Goal: Task Accomplishment & Management: Use online tool/utility

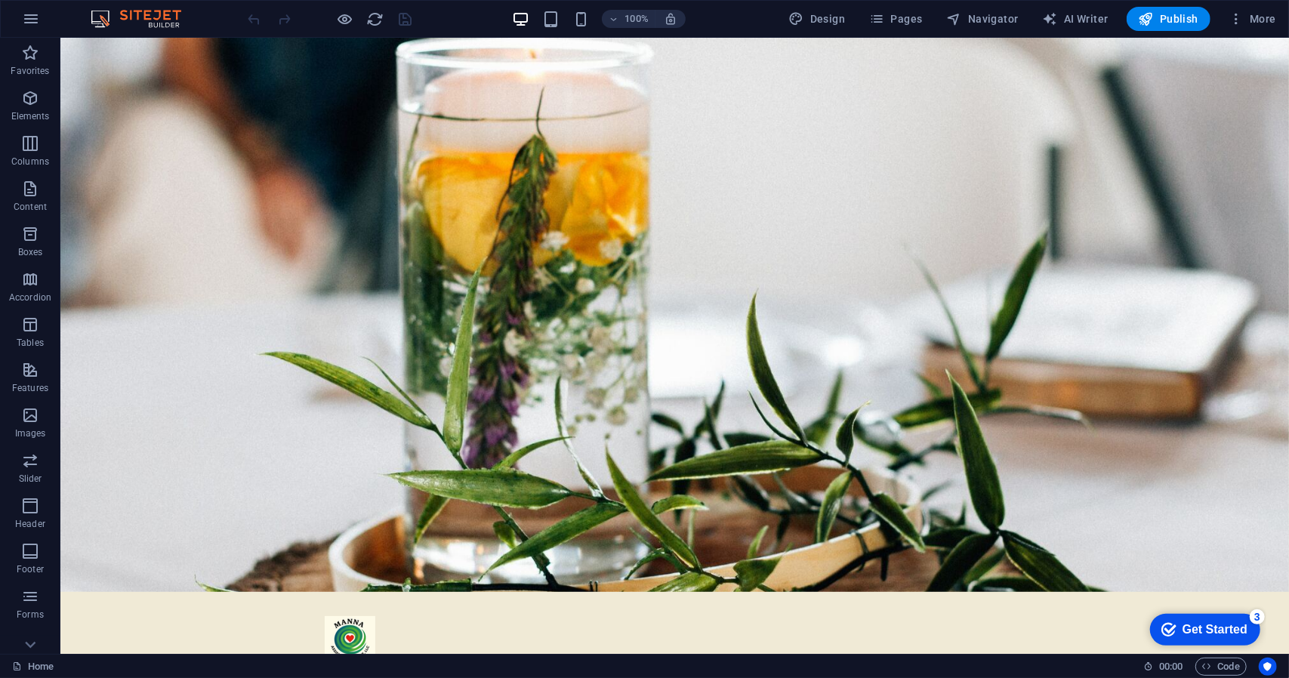
click at [1198, 622] on div "Get Started" at bounding box center [1214, 629] width 65 height 14
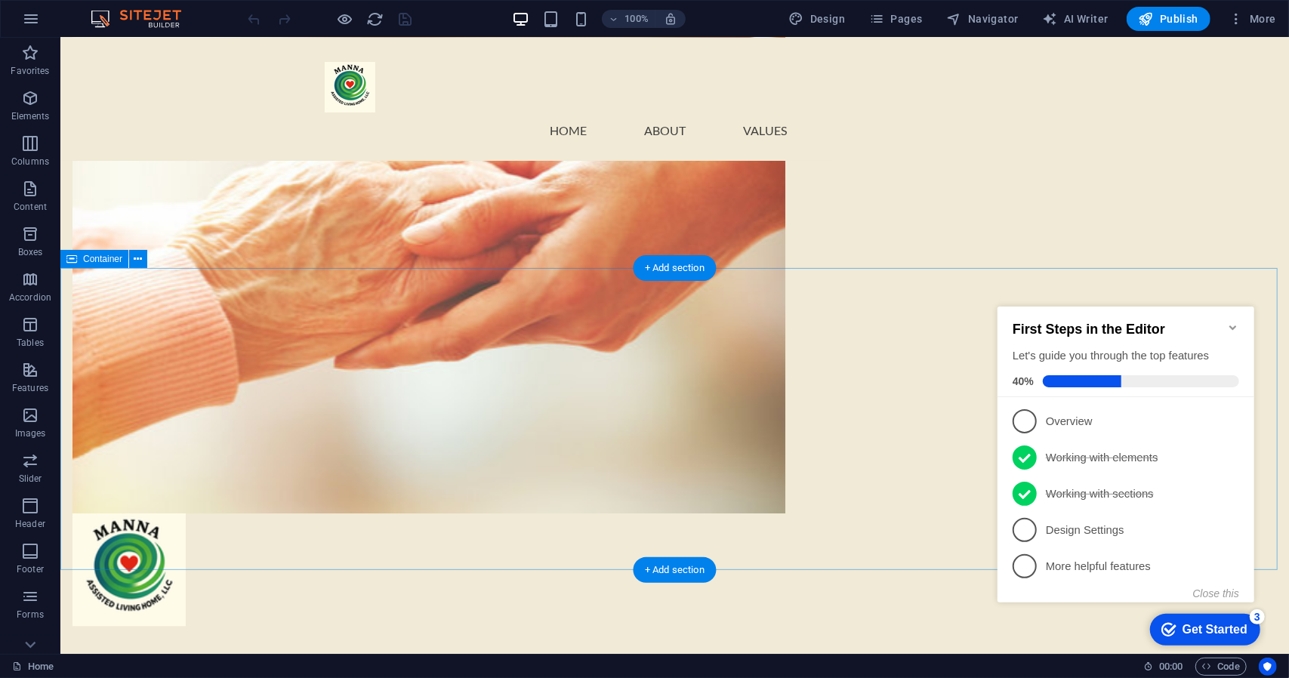
scroll to position [1041, 0]
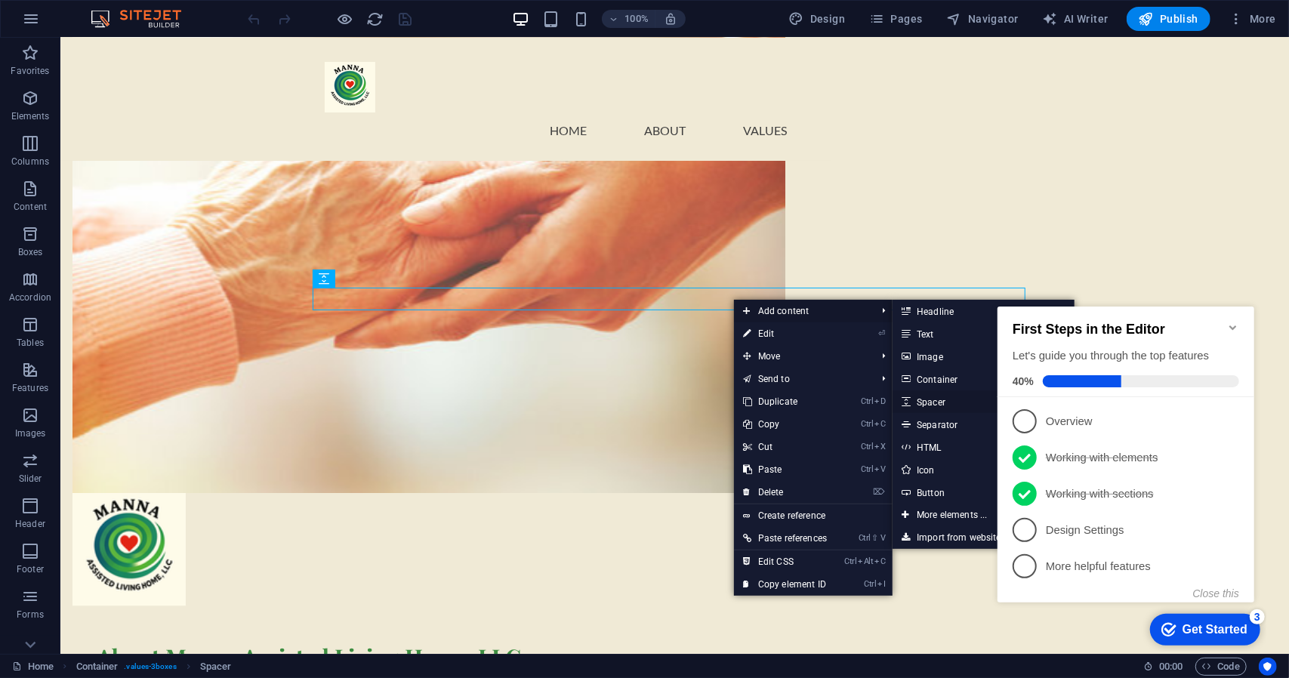
click at [934, 400] on link "Ctrl 5 Spacer" at bounding box center [955, 401] width 125 height 23
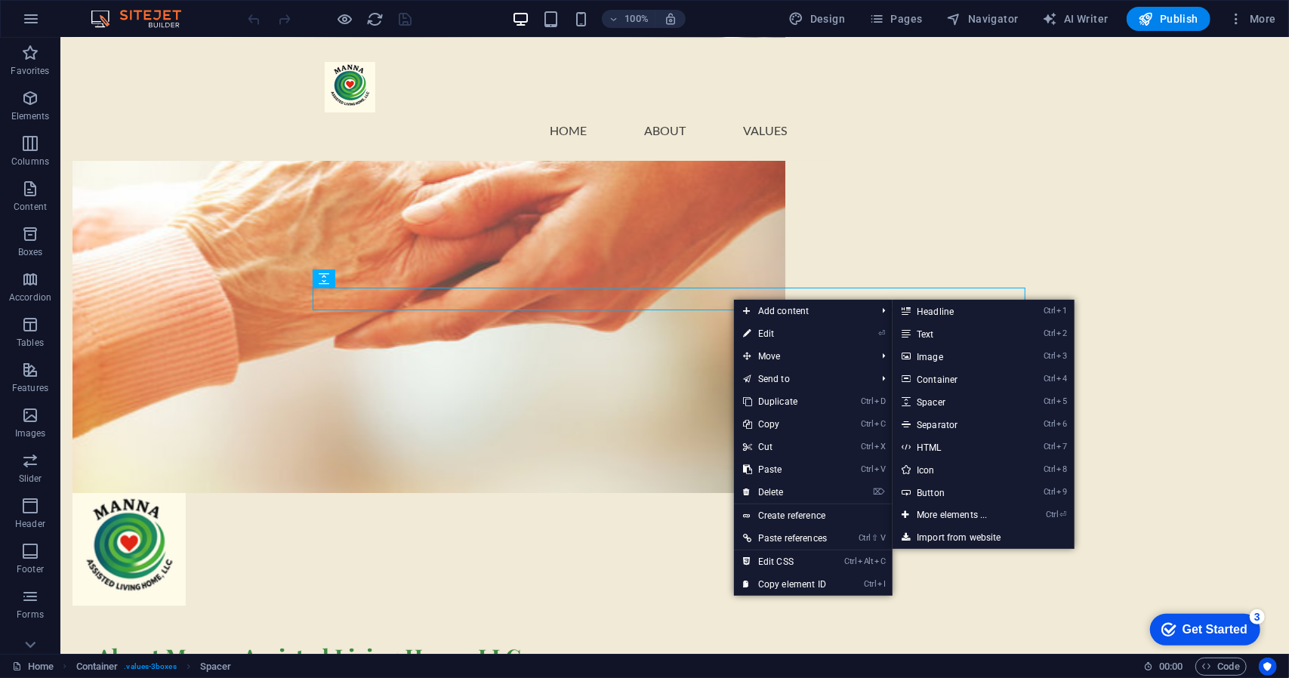
select select "px"
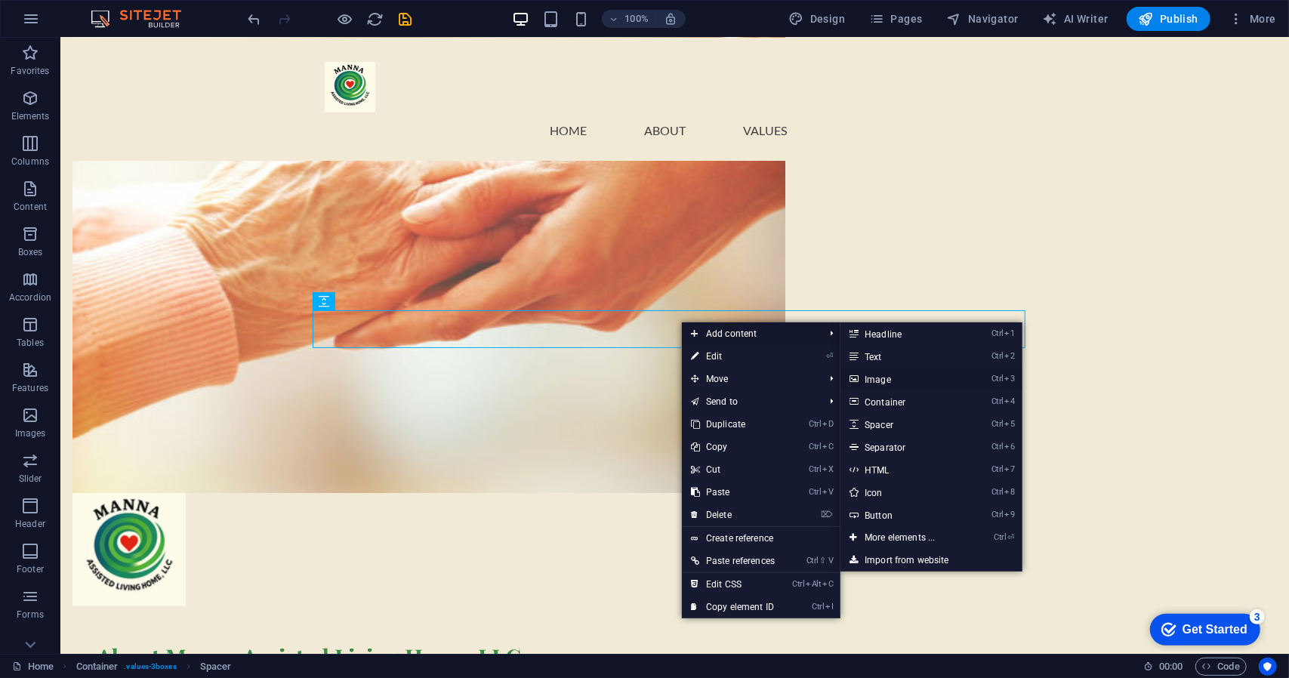
click at [883, 379] on link "Ctrl 3 Image" at bounding box center [903, 379] width 125 height 23
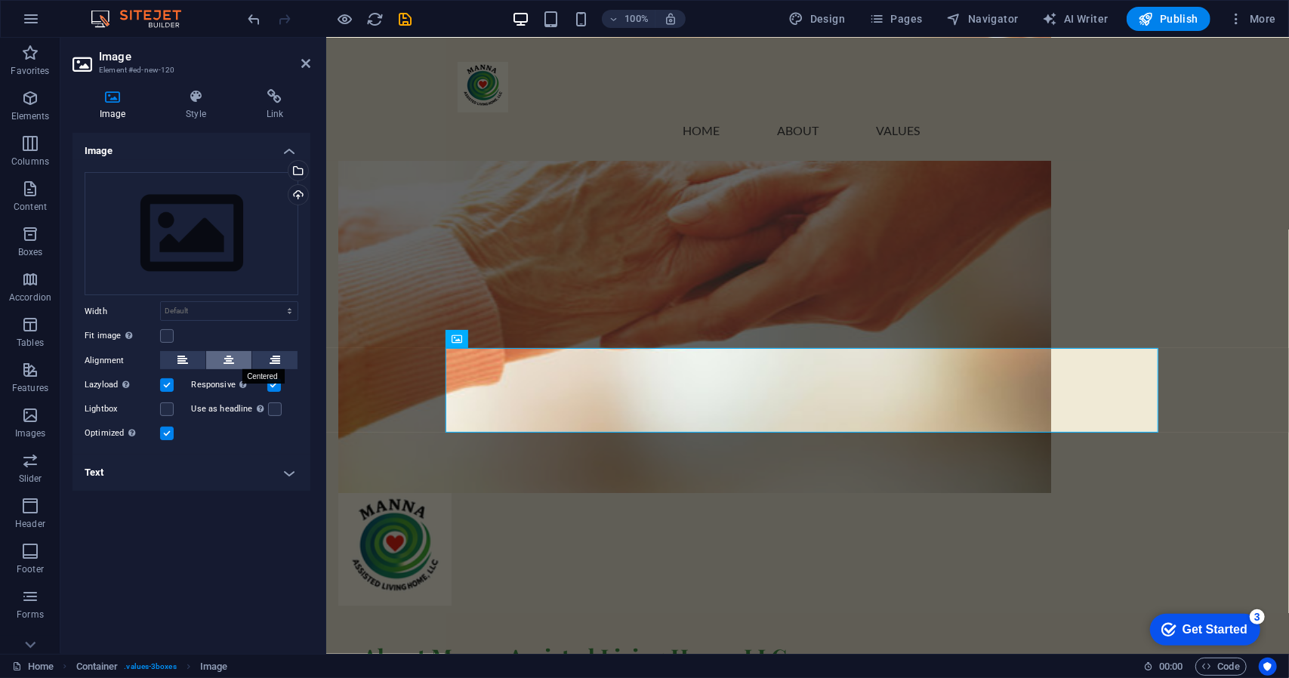
click at [228, 363] on icon at bounding box center [229, 360] width 11 height 18
click at [300, 173] on div "Select files from the file manager, stock photos, or upload file(s)" at bounding box center [297, 172] width 23 height 23
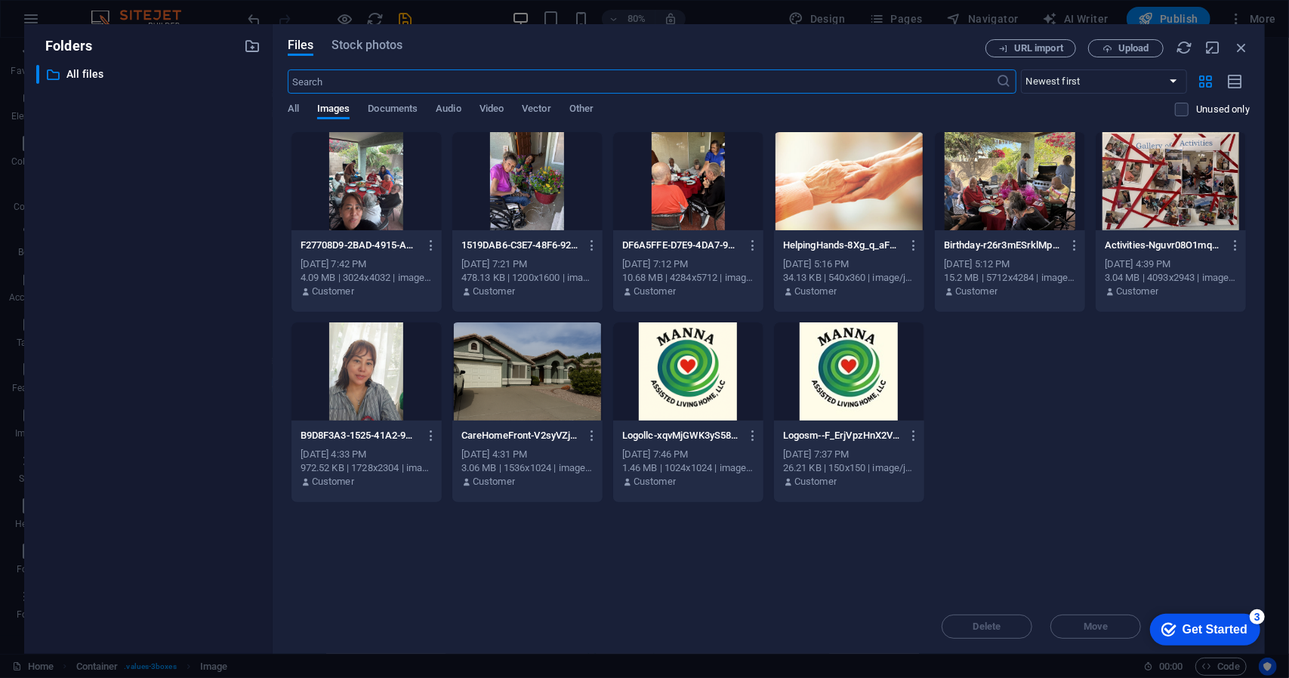
click at [859, 380] on div at bounding box center [849, 372] width 150 height 98
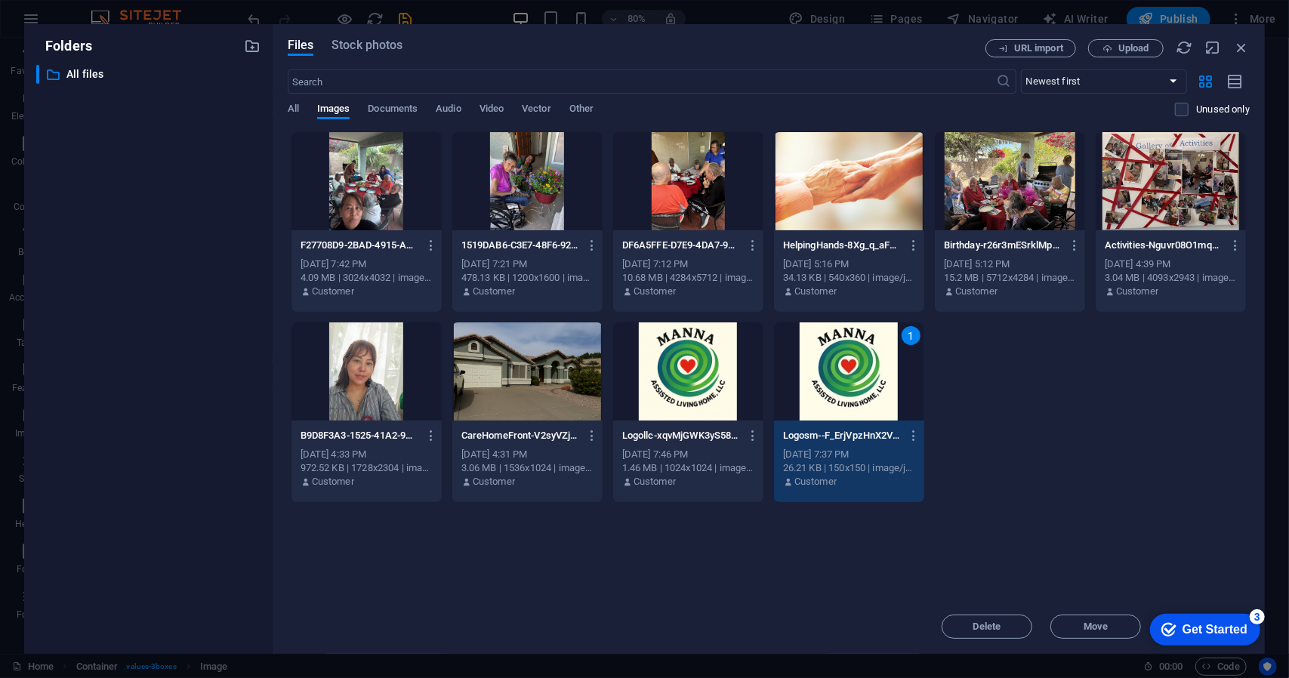
click at [838, 374] on div "1" at bounding box center [849, 372] width 150 height 98
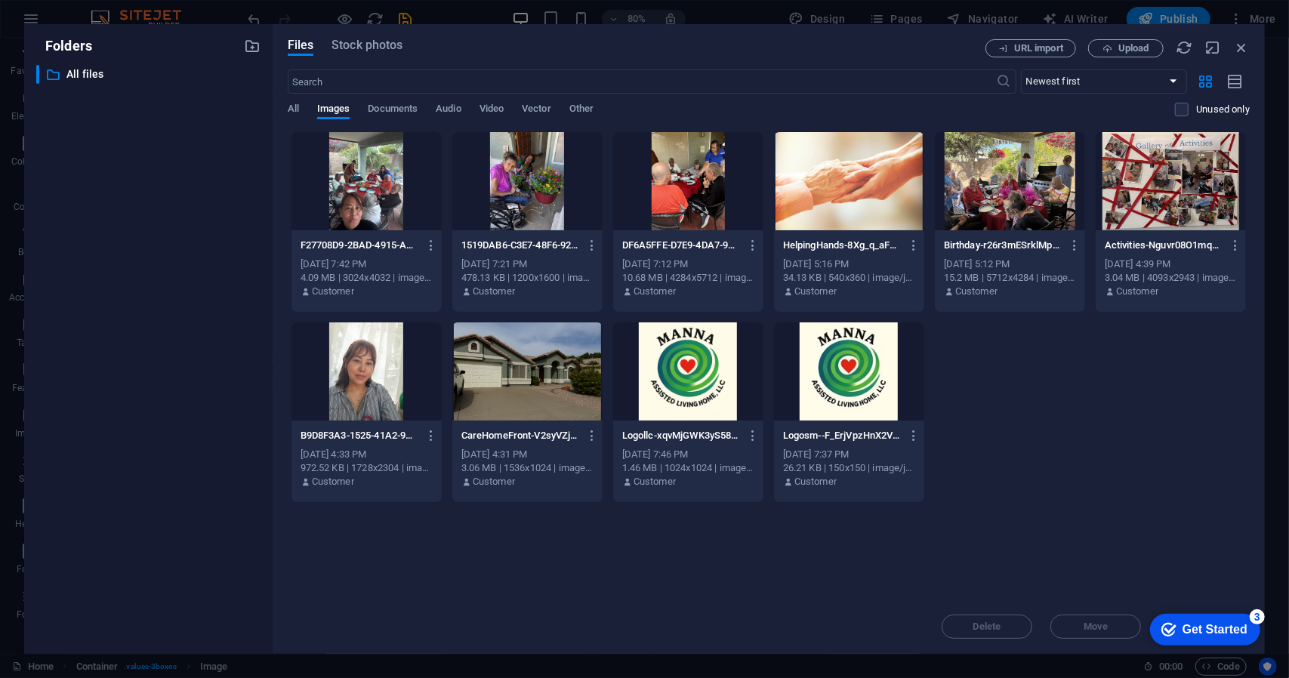
click at [838, 374] on div at bounding box center [849, 372] width 150 height 98
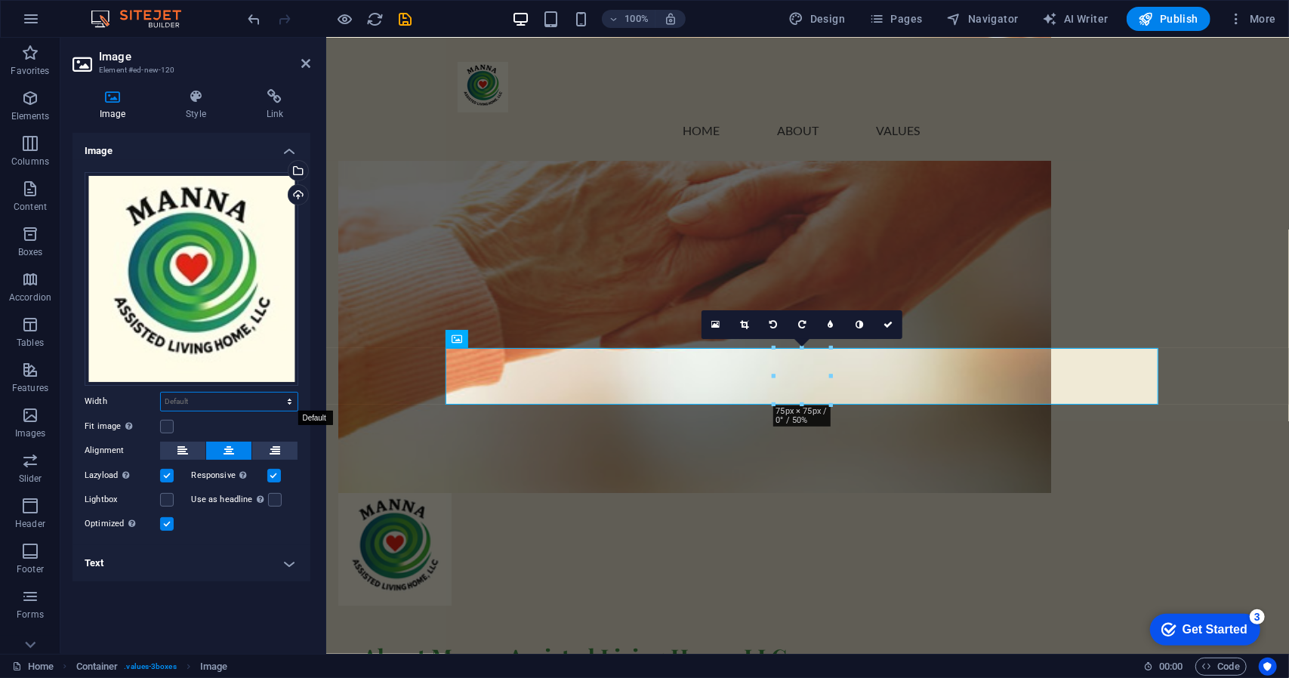
click at [287, 400] on select "Default auto px rem % em vh vw" at bounding box center [229, 402] width 137 height 18
click at [248, 403] on select "Default auto px rem % em vh vw" at bounding box center [229, 402] width 137 height 18
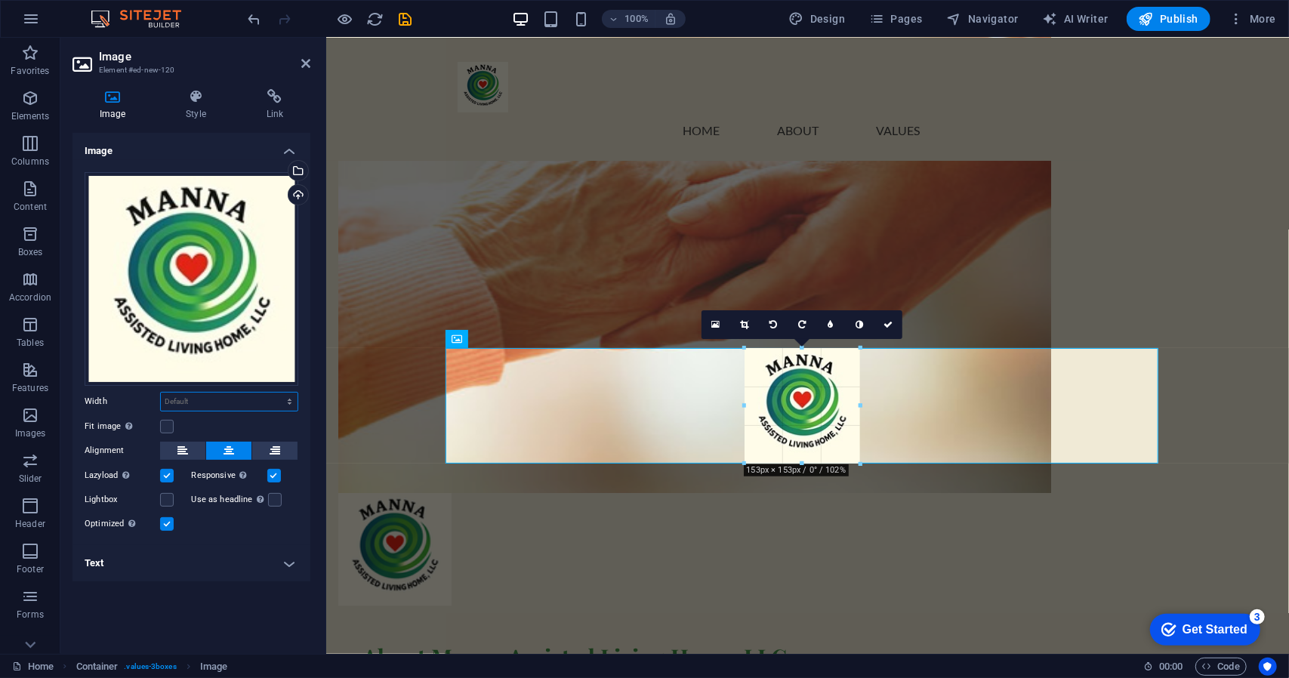
drag, startPoint x: 833, startPoint y: 406, endPoint x: 551, endPoint y: 431, distance: 283.6
type input "153"
select select "px"
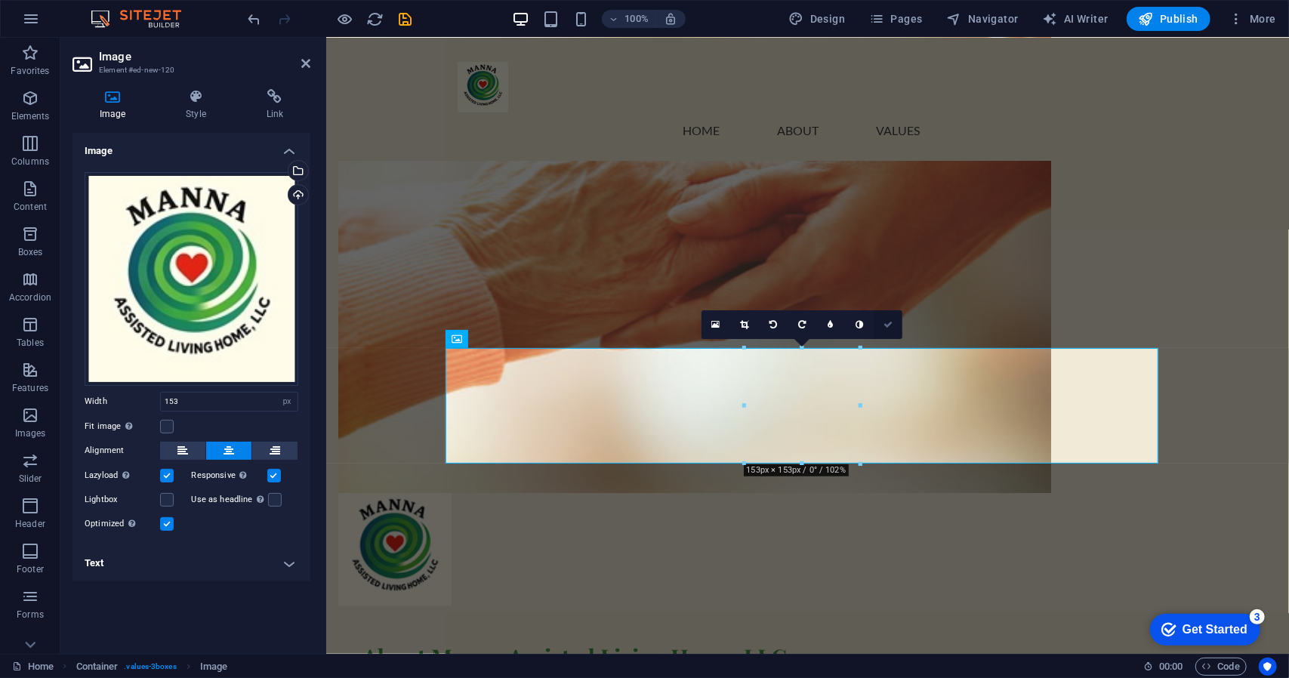
click at [893, 317] on link at bounding box center [888, 324] width 29 height 29
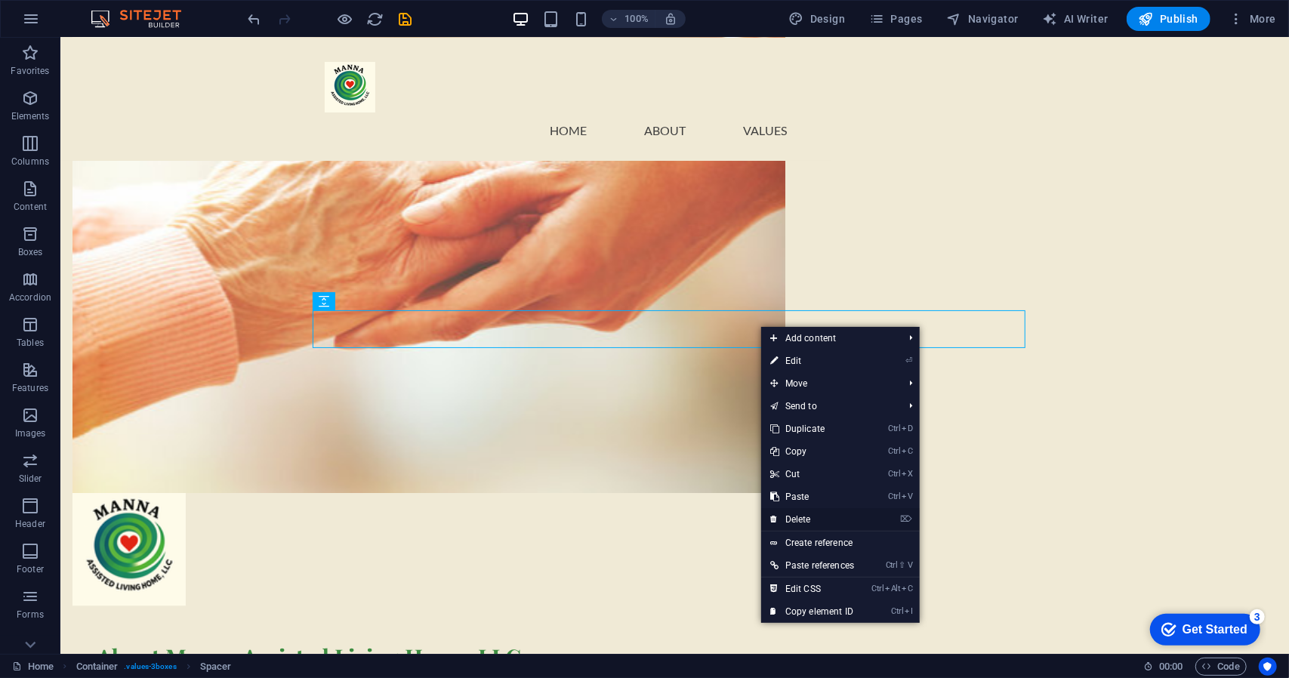
click at [840, 517] on link "⌦ Delete" at bounding box center [812, 519] width 102 height 23
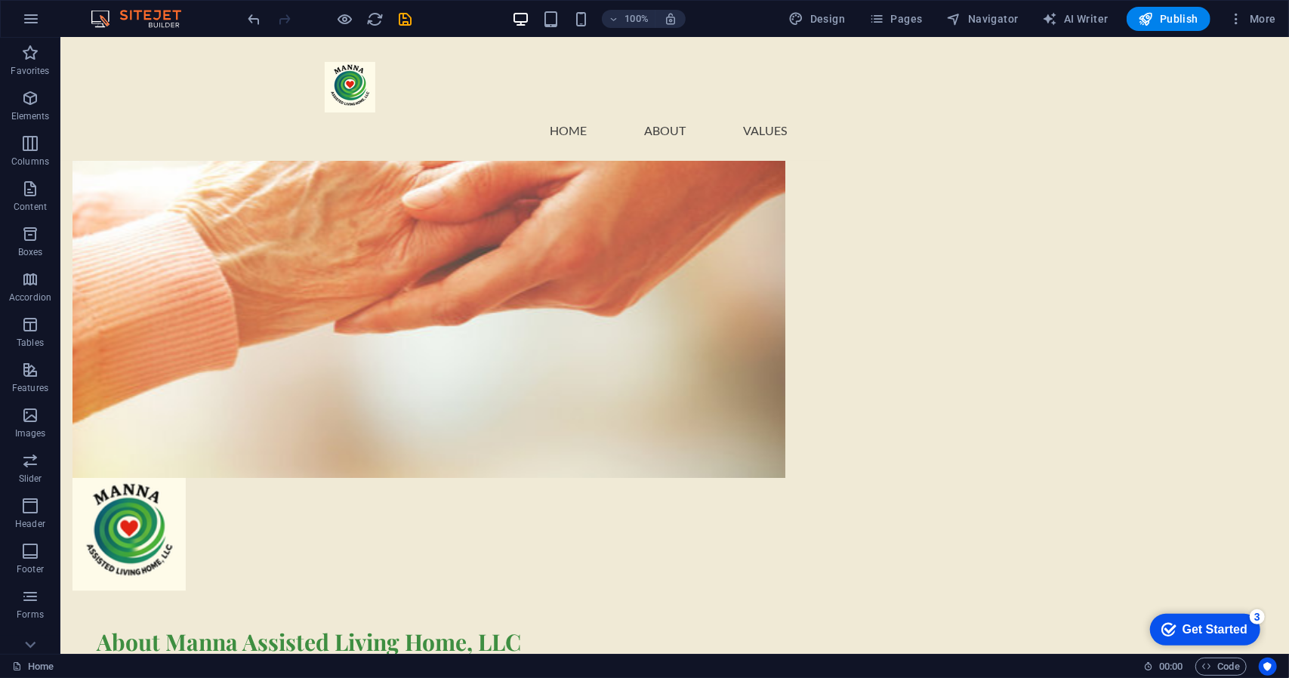
scroll to position [965, 0]
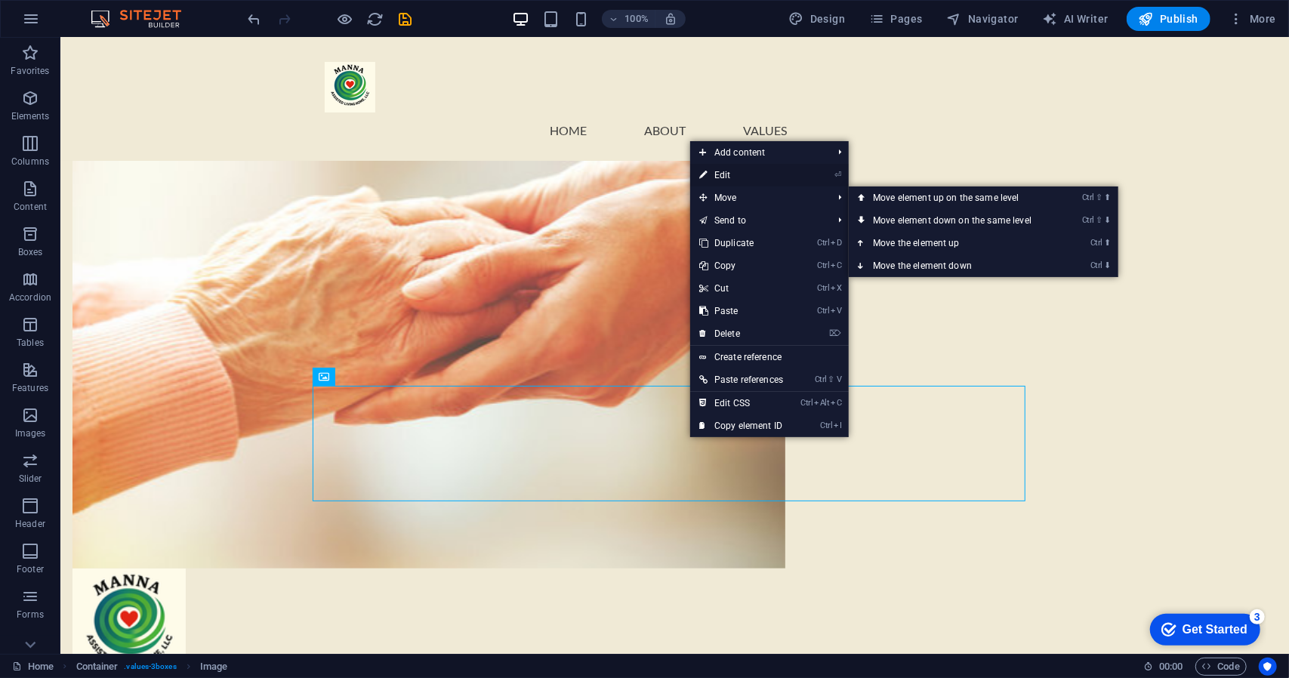
click at [730, 174] on link "⏎ Edit" at bounding box center [741, 175] width 102 height 23
select select "px"
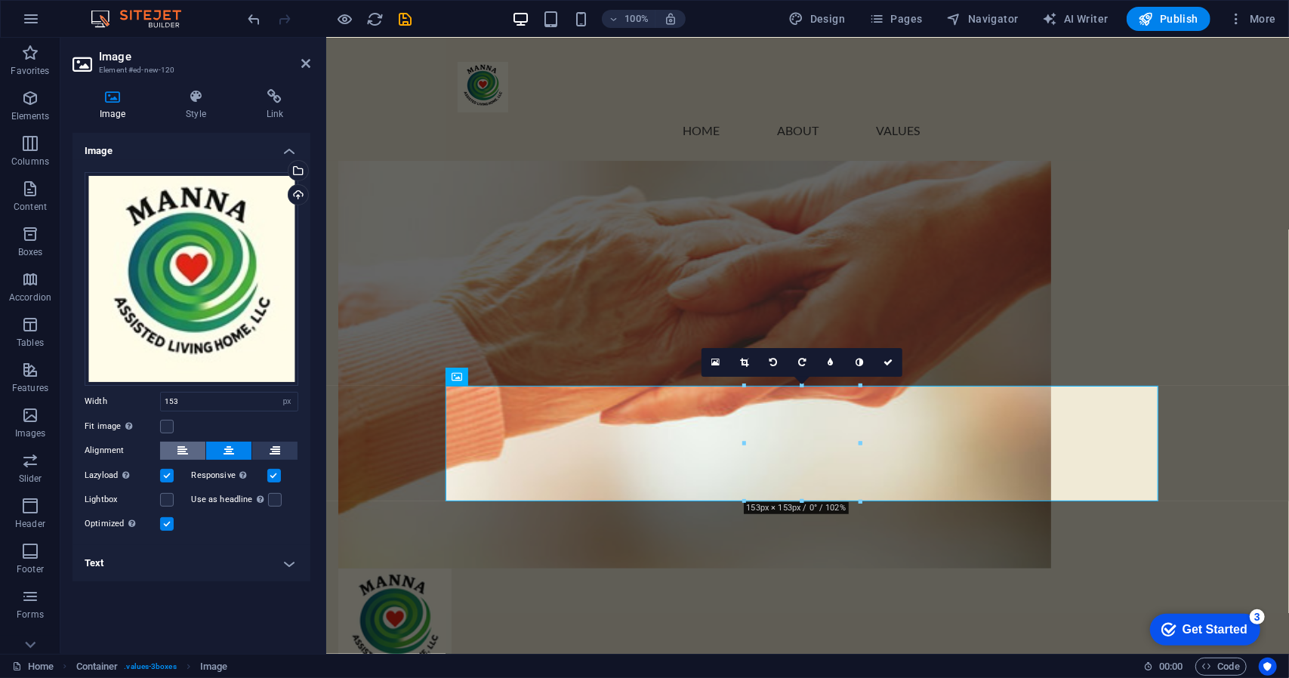
click at [181, 445] on icon at bounding box center [182, 451] width 11 height 18
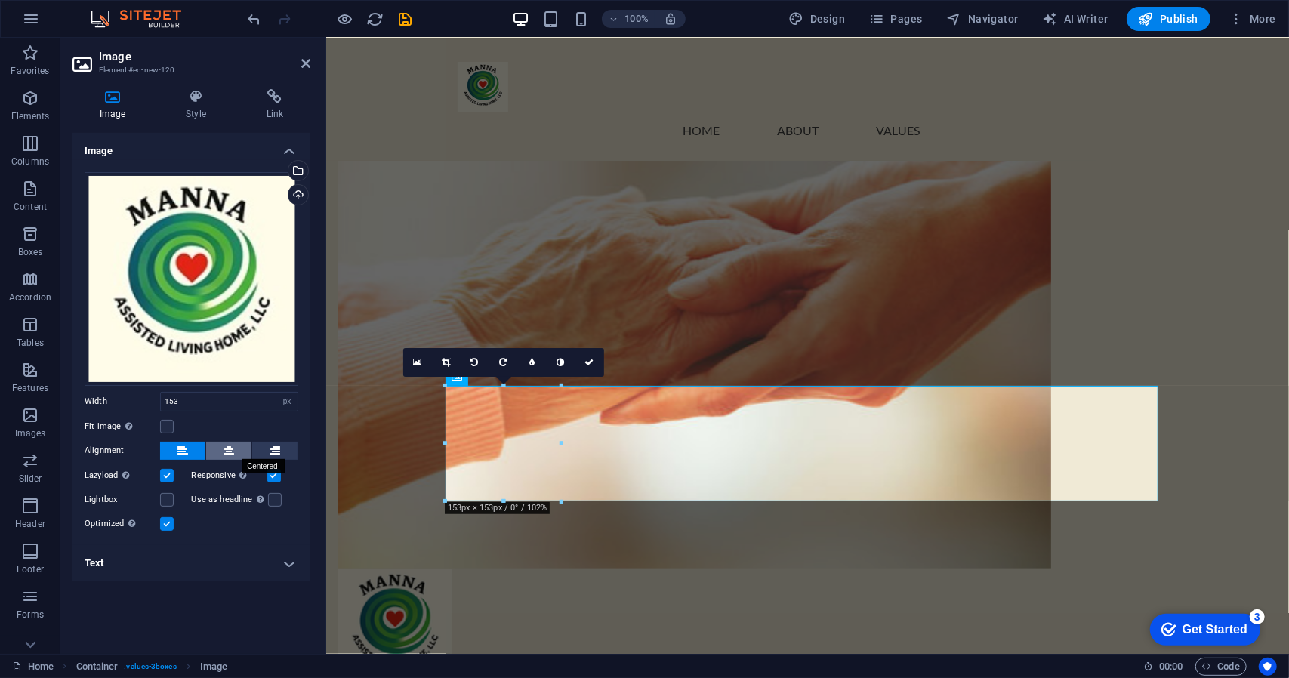
click at [231, 443] on icon at bounding box center [229, 451] width 11 height 18
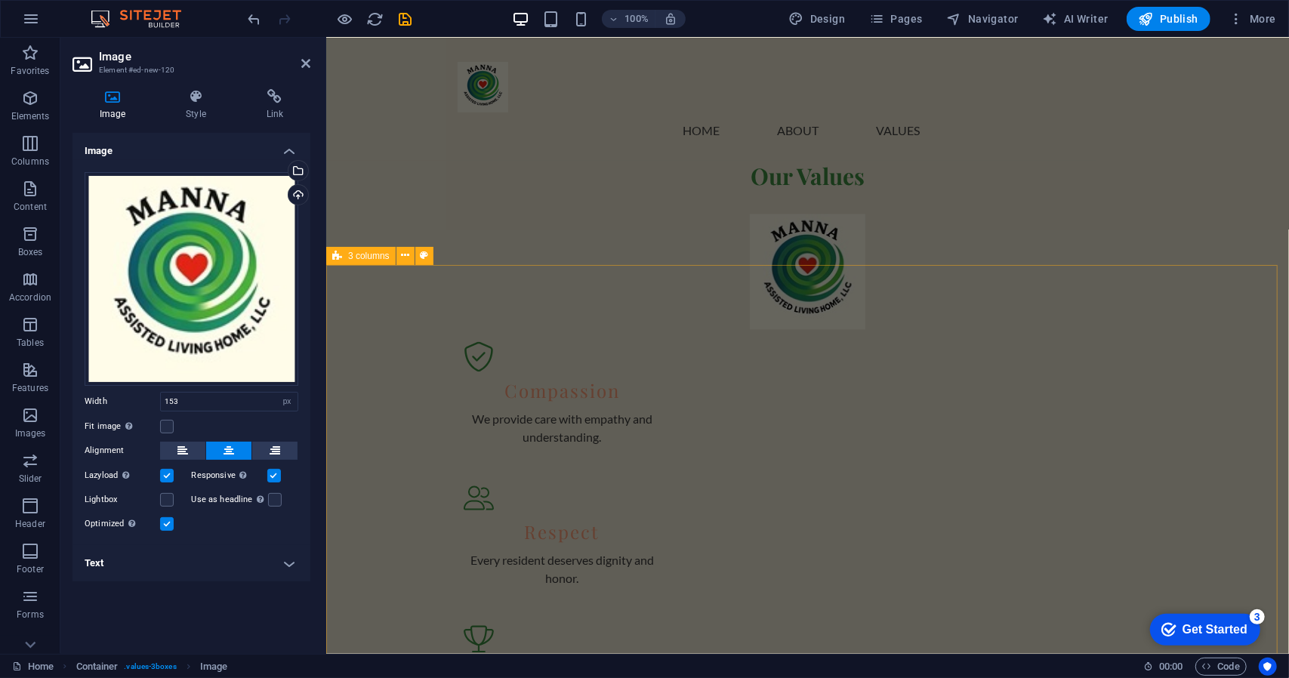
scroll to position [1947, 0]
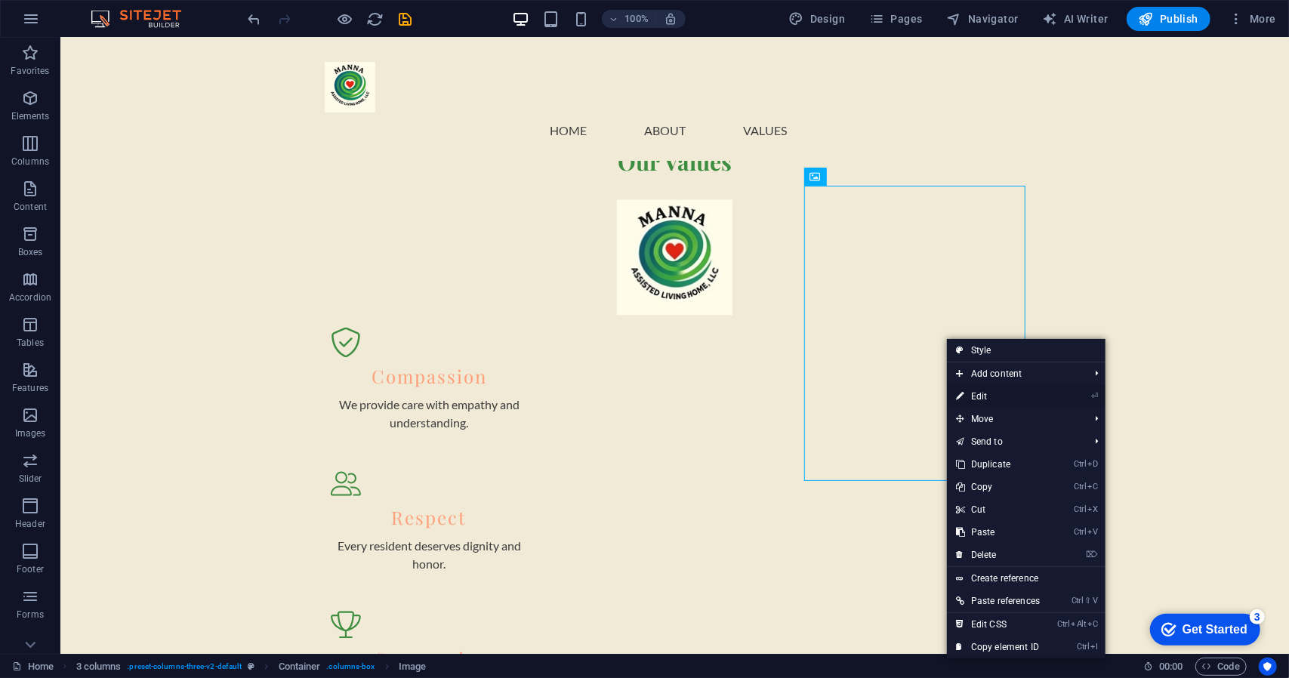
click at [995, 398] on link "⏎ Edit" at bounding box center [998, 396] width 102 height 23
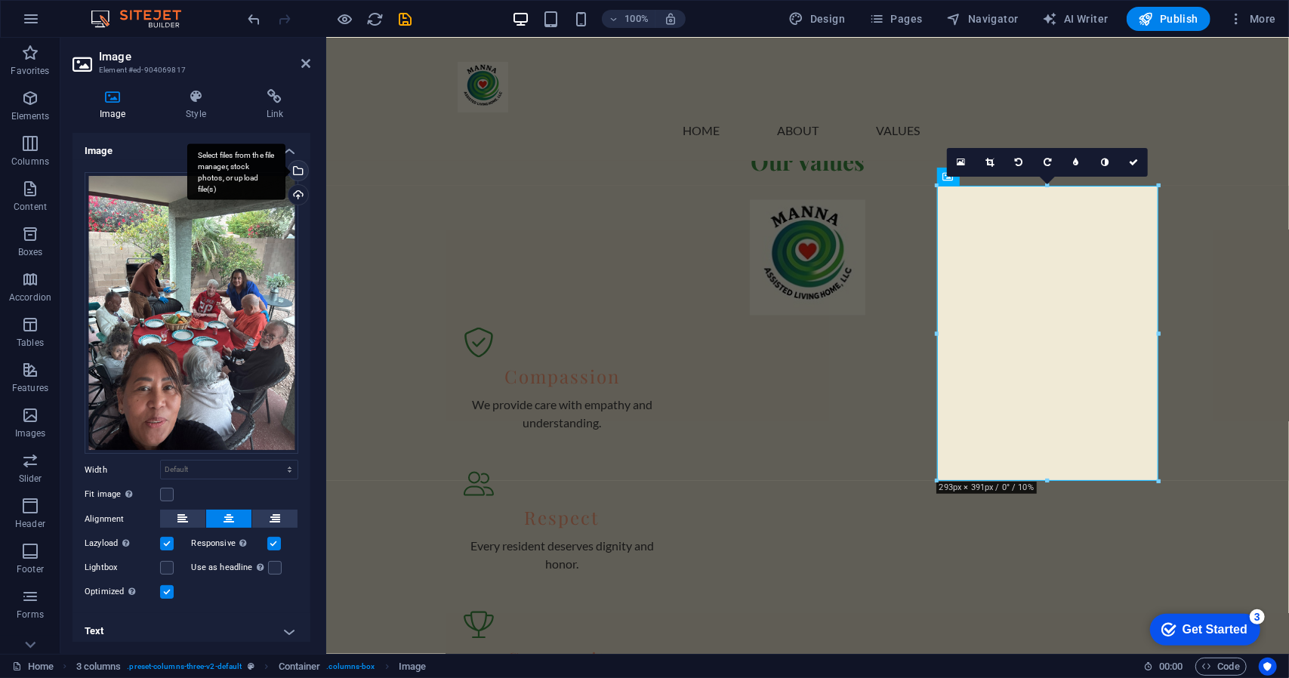
click at [295, 170] on div "Select files from the file manager, stock photos, or upload file(s)" at bounding box center [297, 172] width 23 height 23
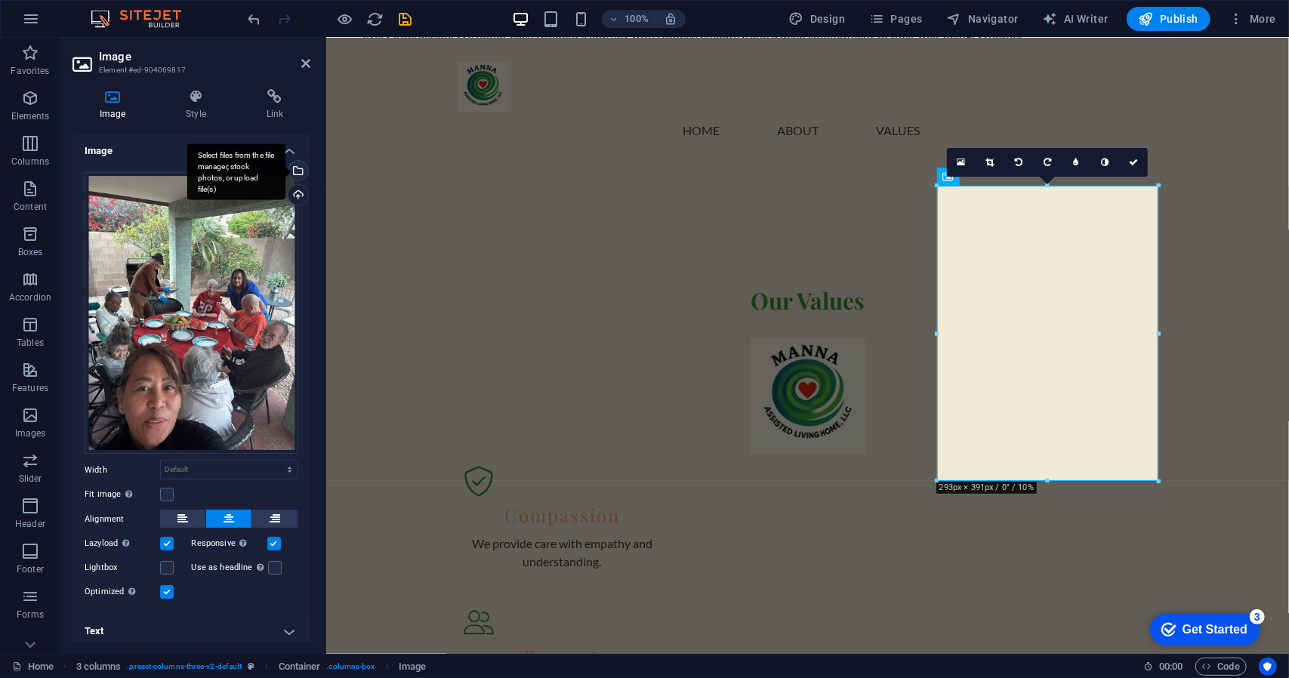
scroll to position [2086, 0]
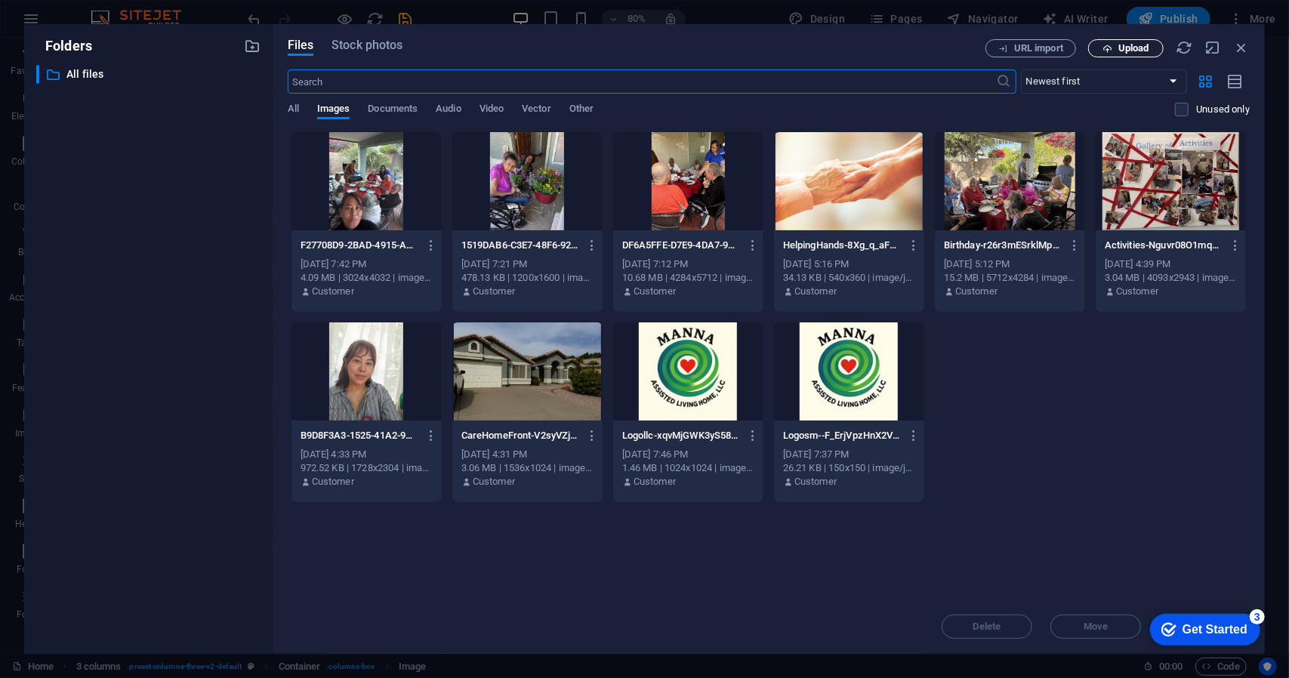
click at [1148, 45] on span "Upload" at bounding box center [1134, 48] width 31 height 9
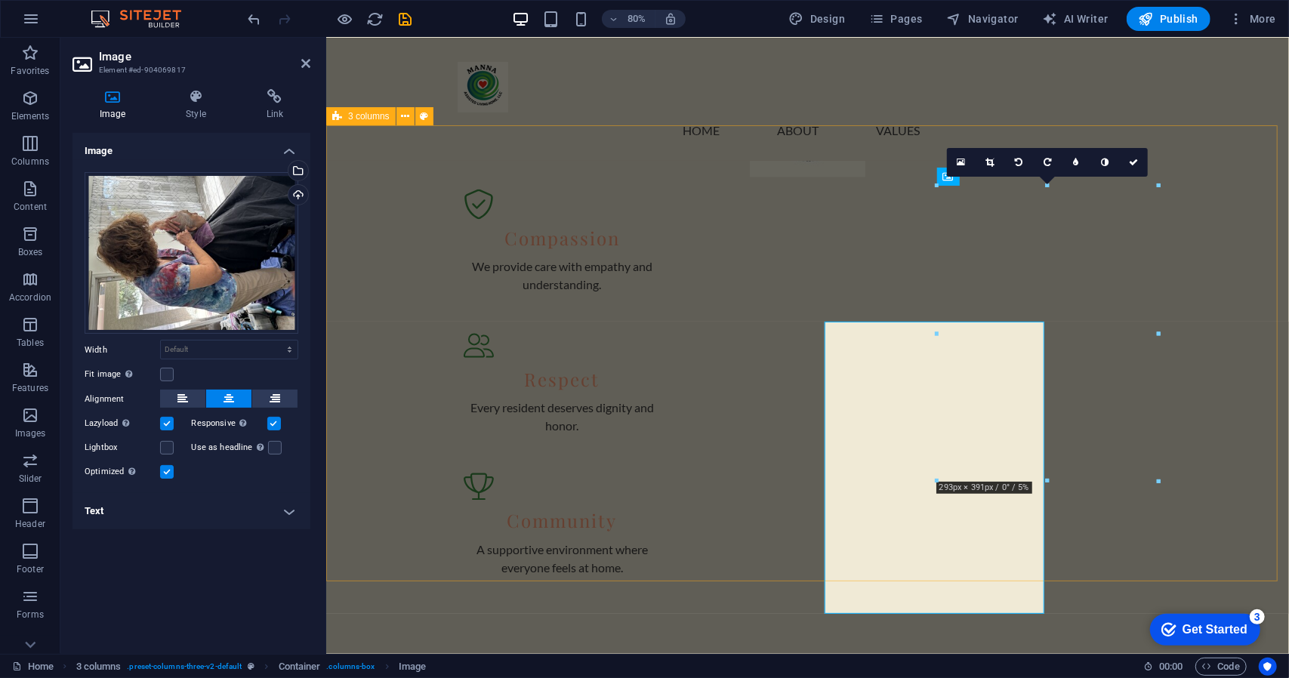
scroll to position [1947, 0]
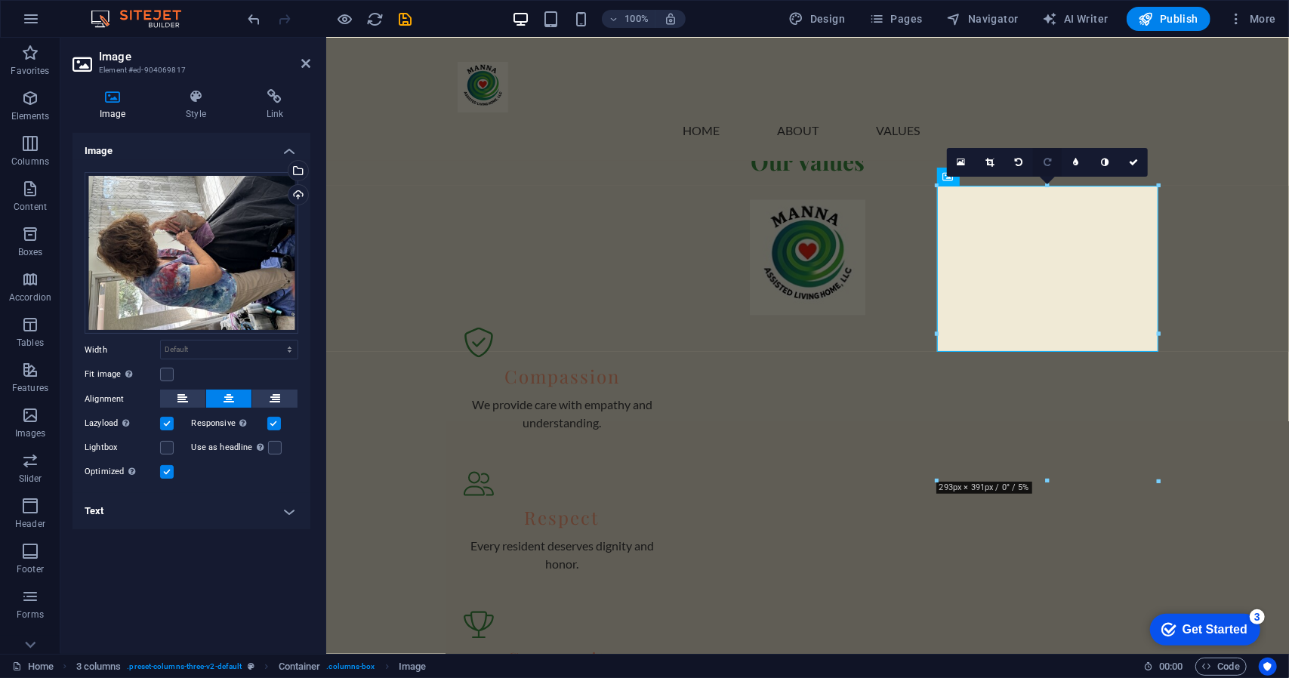
click at [1049, 161] on icon at bounding box center [1048, 162] width 8 height 9
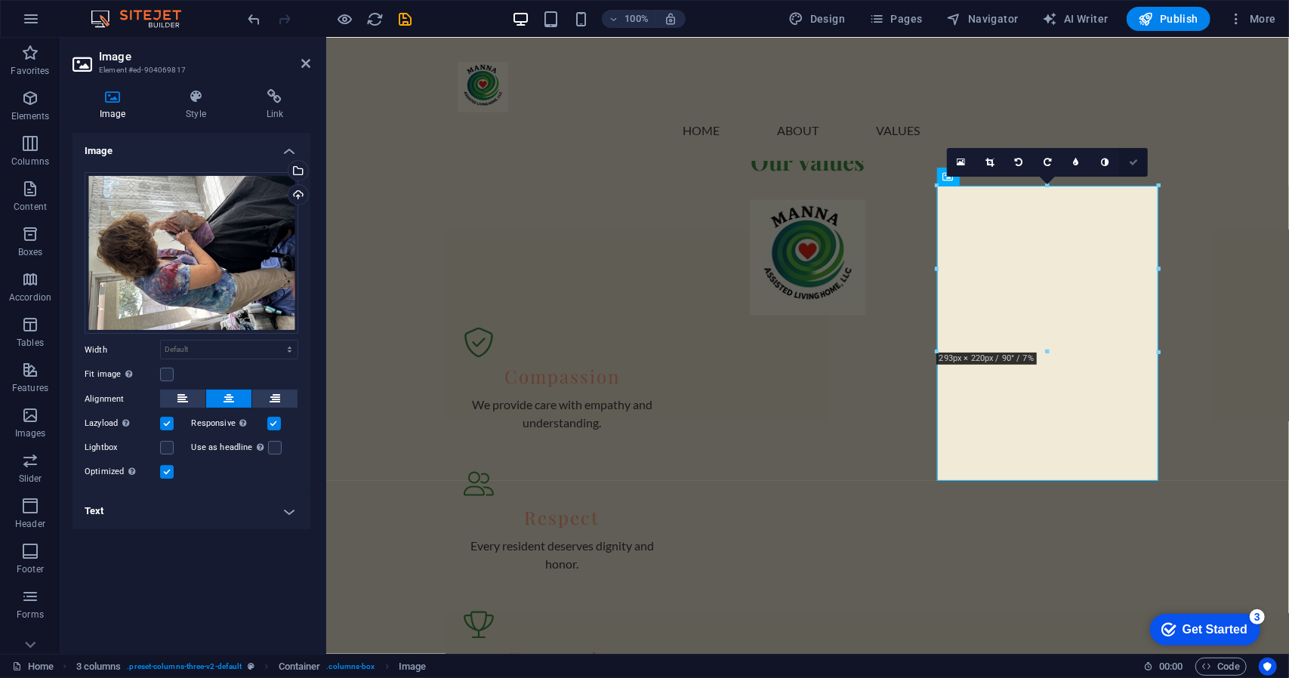
click at [1136, 159] on icon at bounding box center [1133, 162] width 9 height 9
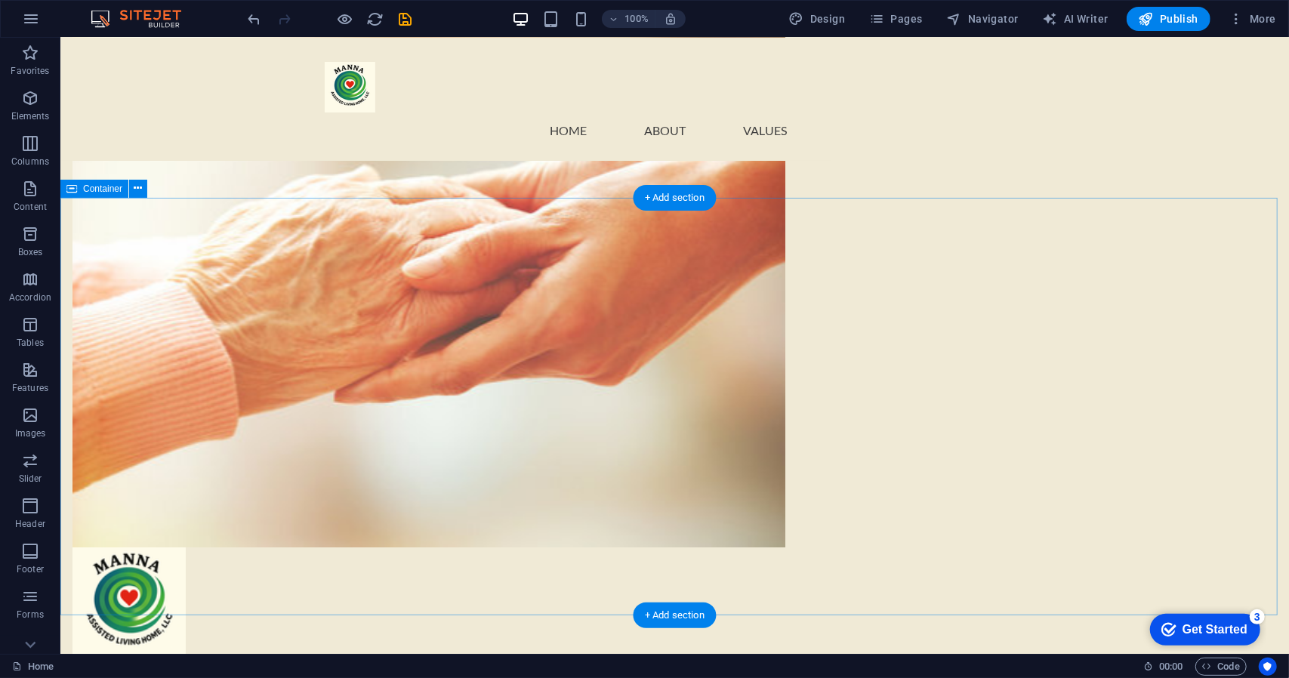
scroll to position [965, 0]
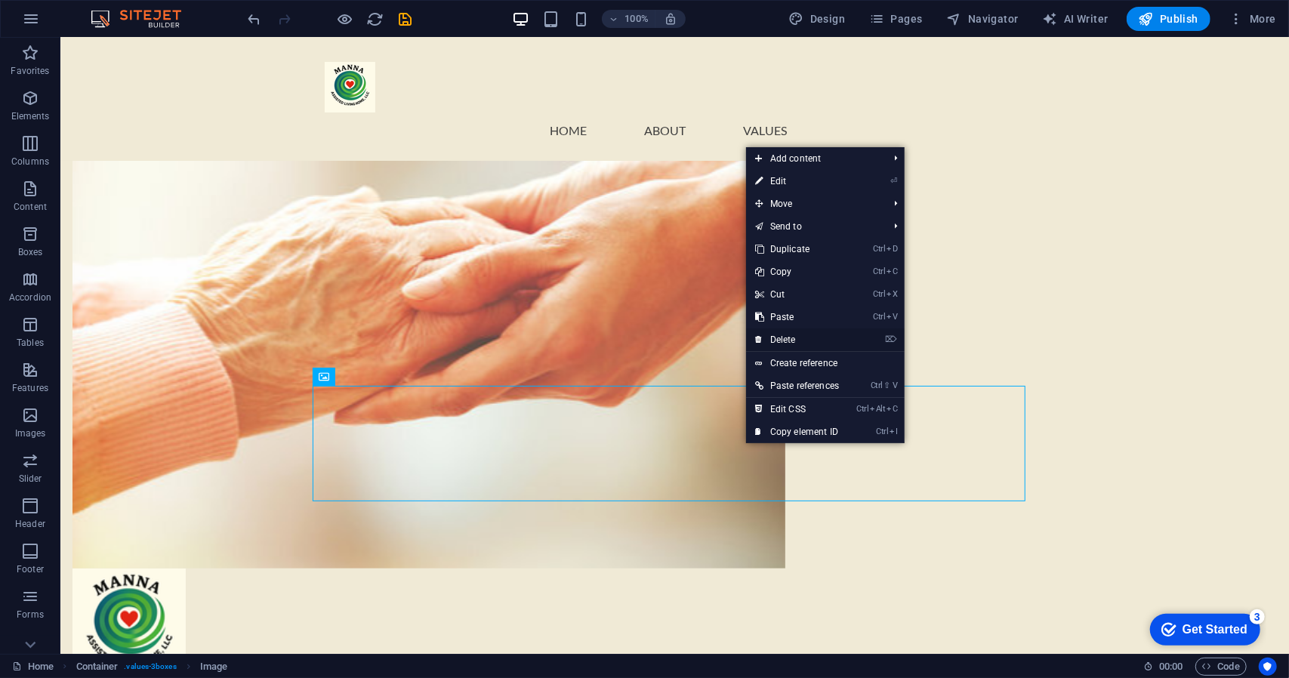
click at [794, 338] on link "⌦ Delete" at bounding box center [797, 340] width 102 height 23
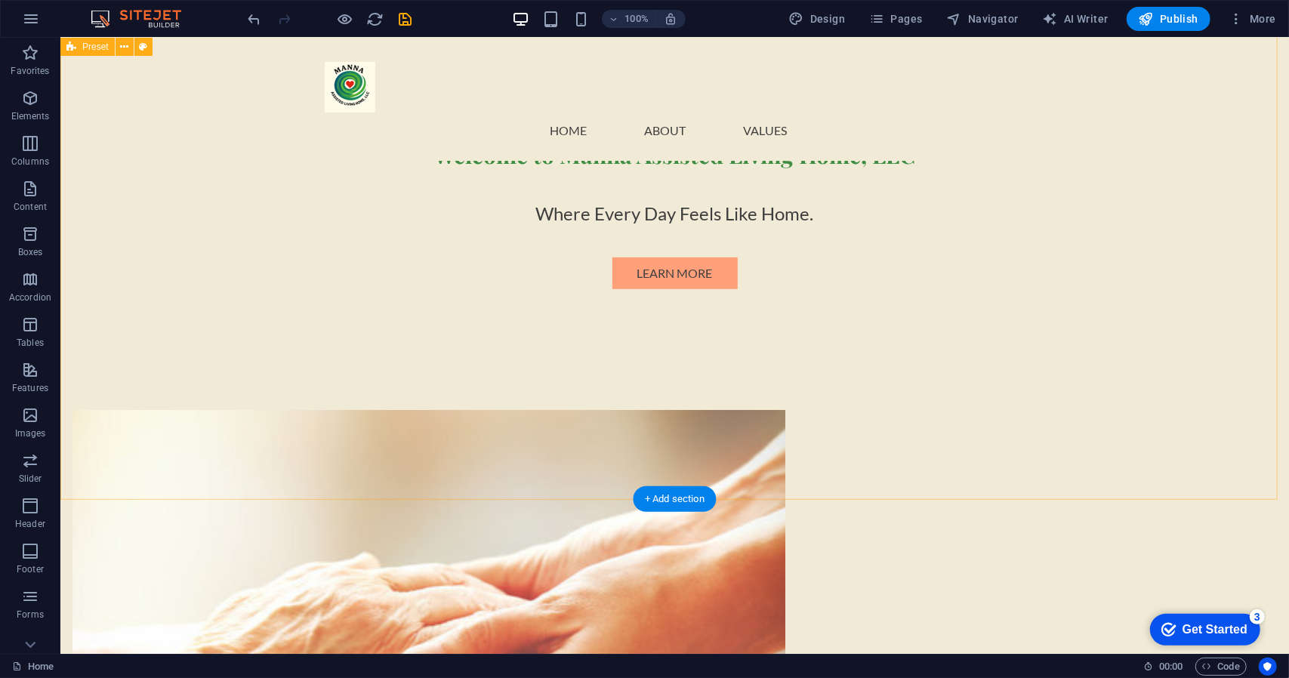
scroll to position [437, 0]
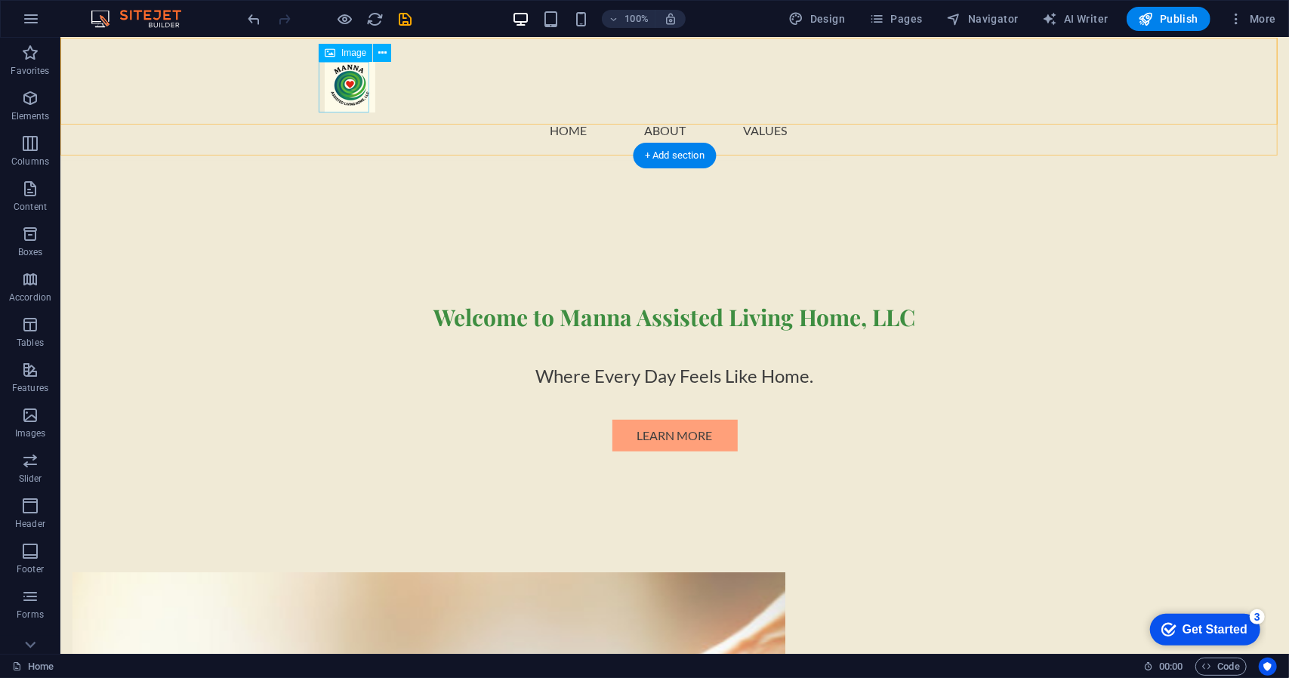
click at [354, 78] on figure at bounding box center [674, 86] width 701 height 51
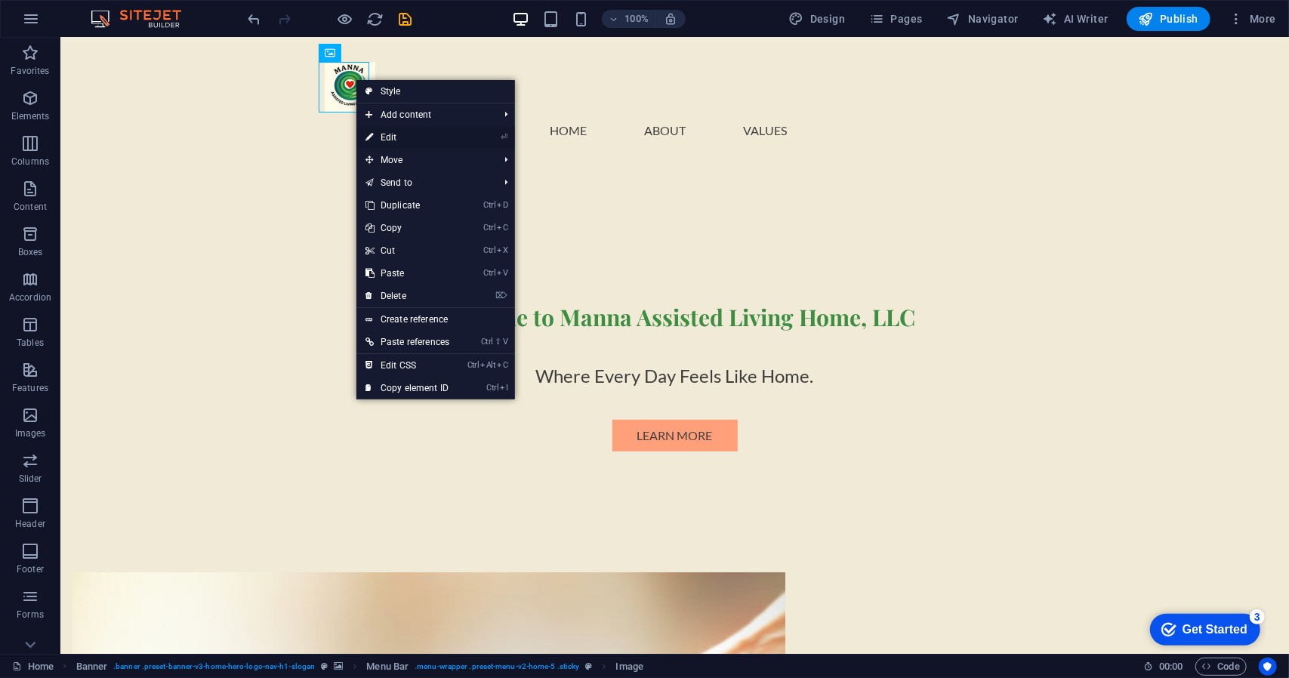
click at [405, 131] on link "⏎ Edit" at bounding box center [408, 137] width 102 height 23
select select "px"
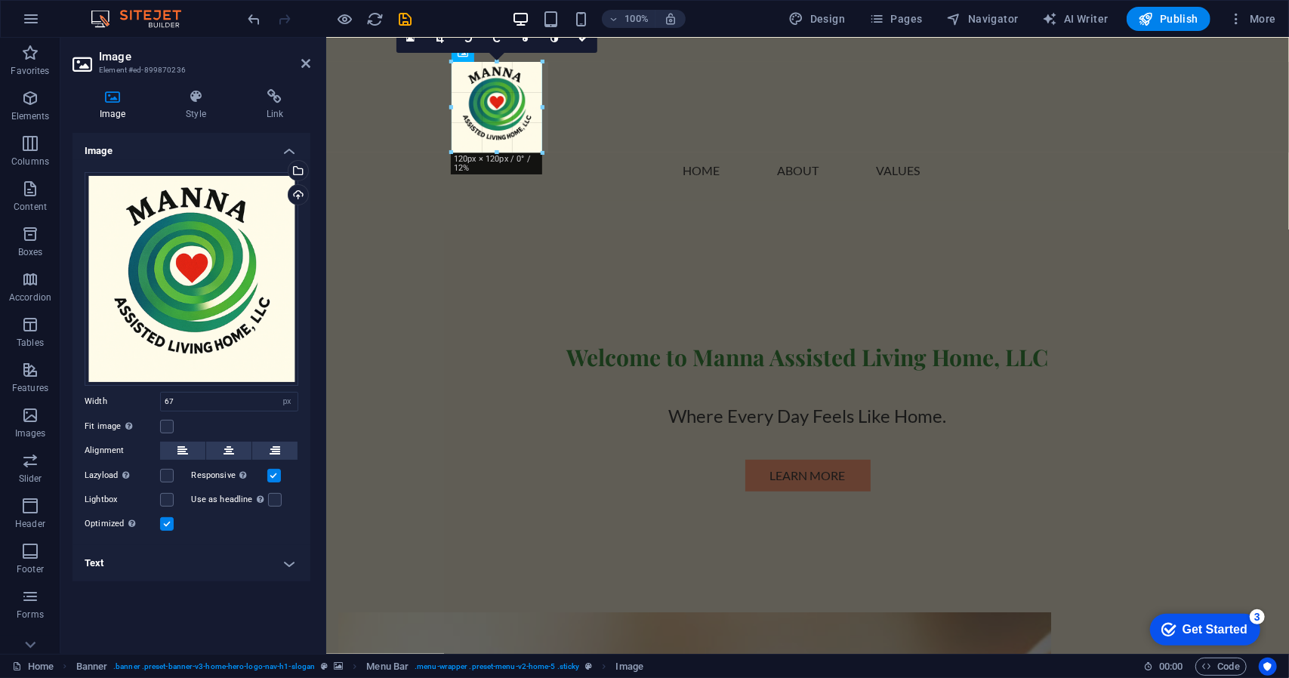
drag, startPoint x: 502, startPoint y: 112, endPoint x: 184, endPoint y: 110, distance: 318.0
type input "120"
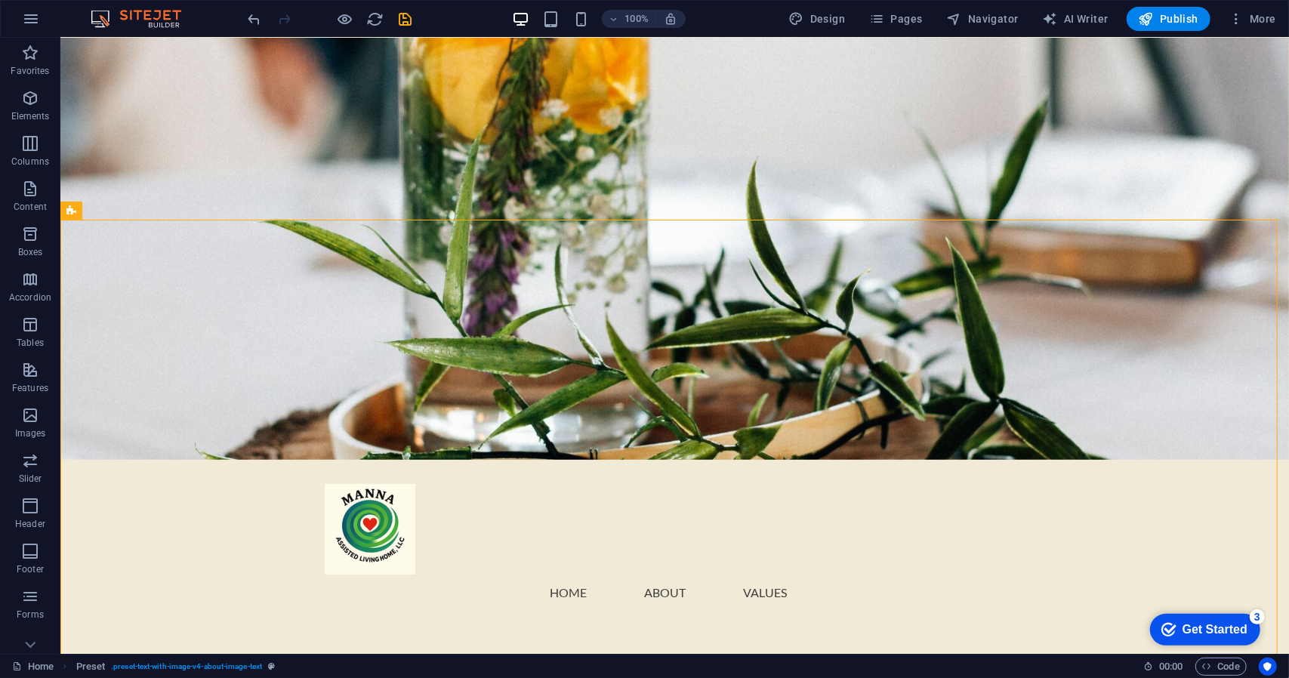
scroll to position [0, 0]
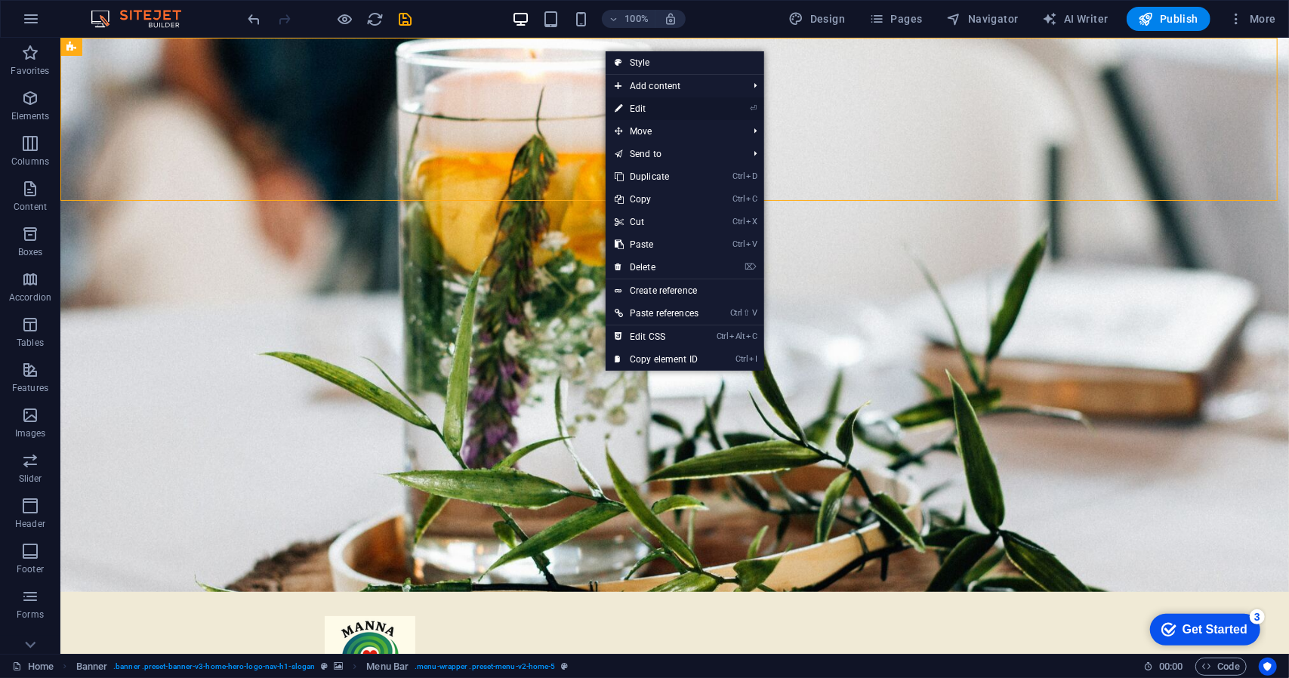
drag, startPoint x: 656, startPoint y: 105, endPoint x: 518, endPoint y: 105, distance: 137.5
click at [656, 105] on link "⏎ Edit" at bounding box center [657, 108] width 102 height 23
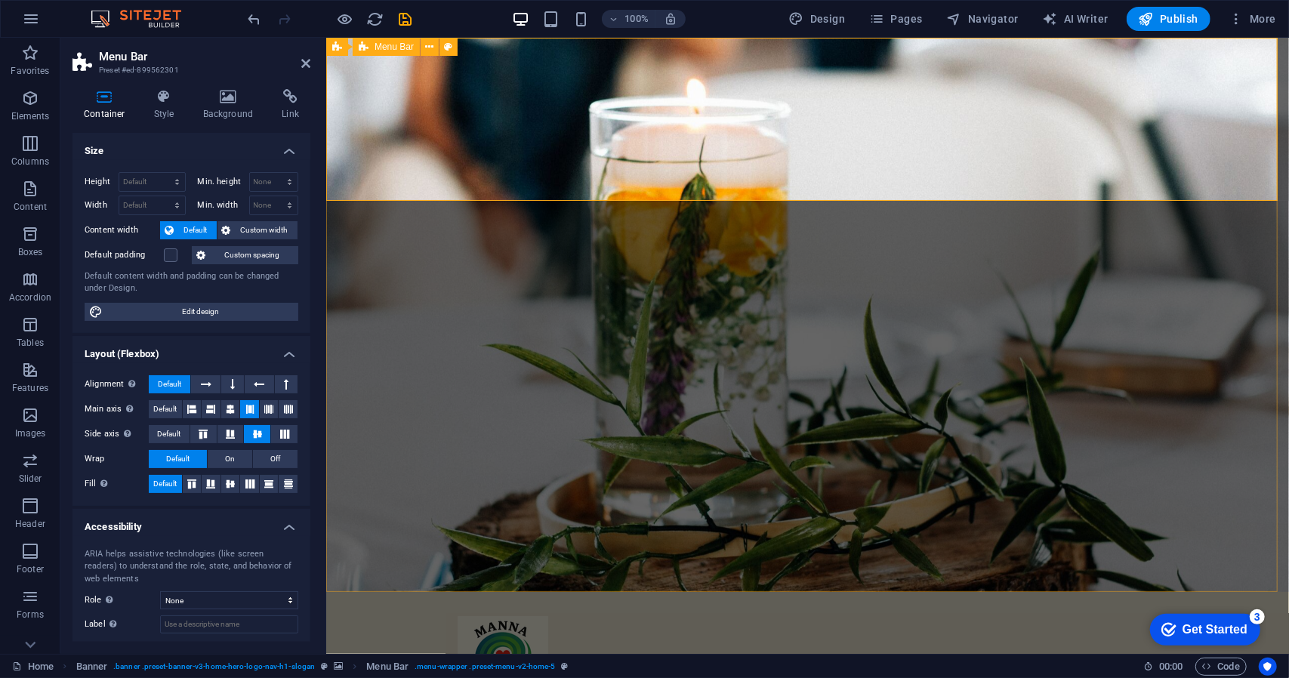
click at [593, 591] on div "Home About Values Menu" at bounding box center [807, 672] width 963 height 163
click at [557, 591] on div "Home About Values Menu" at bounding box center [807, 672] width 963 height 163
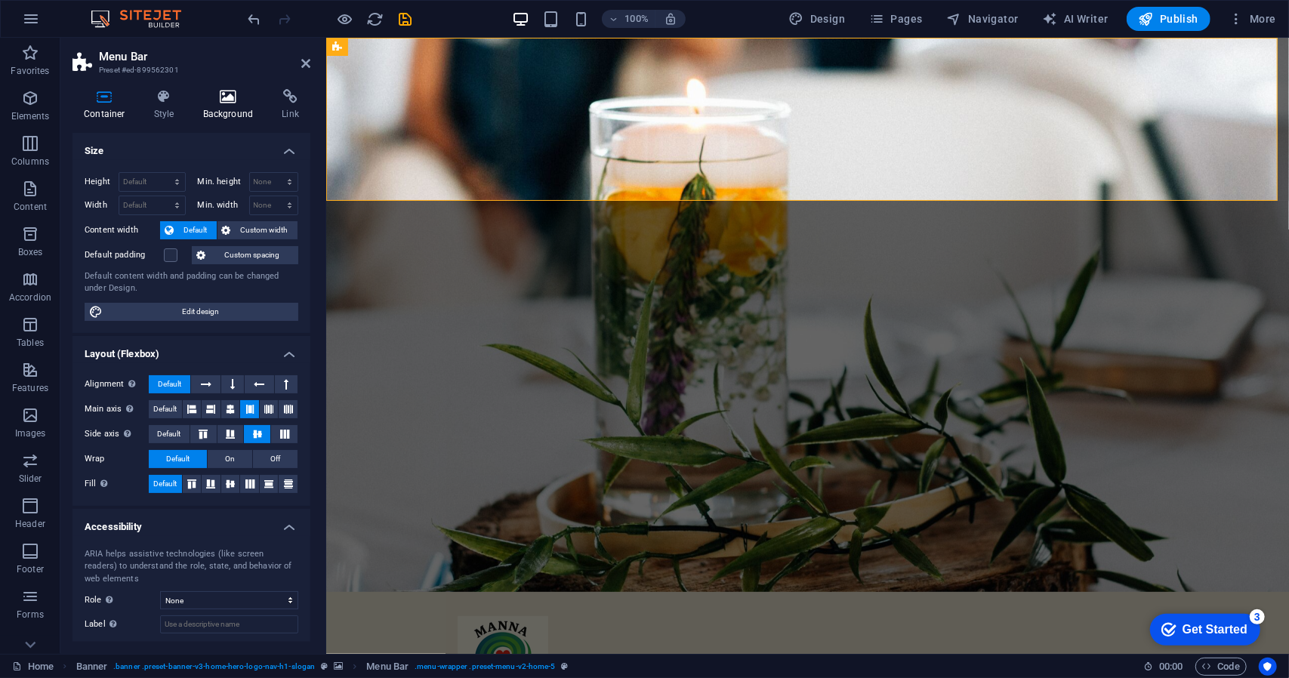
click at [237, 100] on icon at bounding box center [228, 96] width 73 height 15
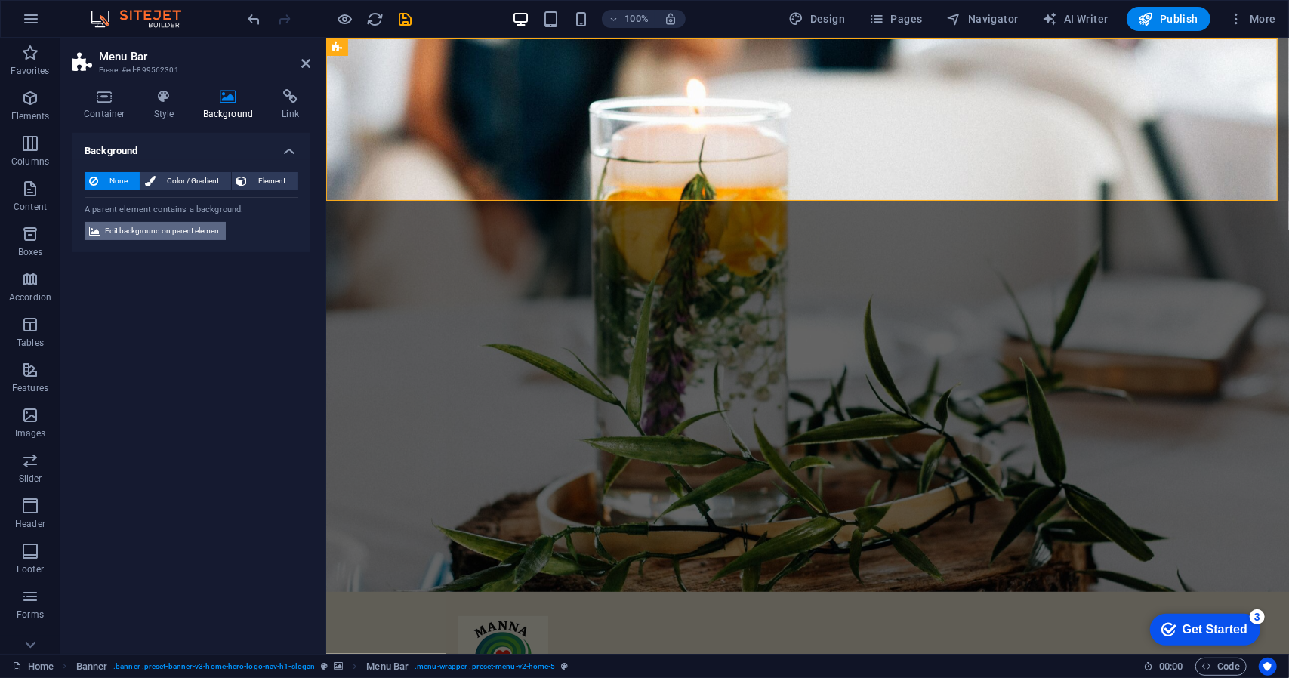
click at [199, 233] on span "Edit background on parent element" at bounding box center [163, 231] width 116 height 18
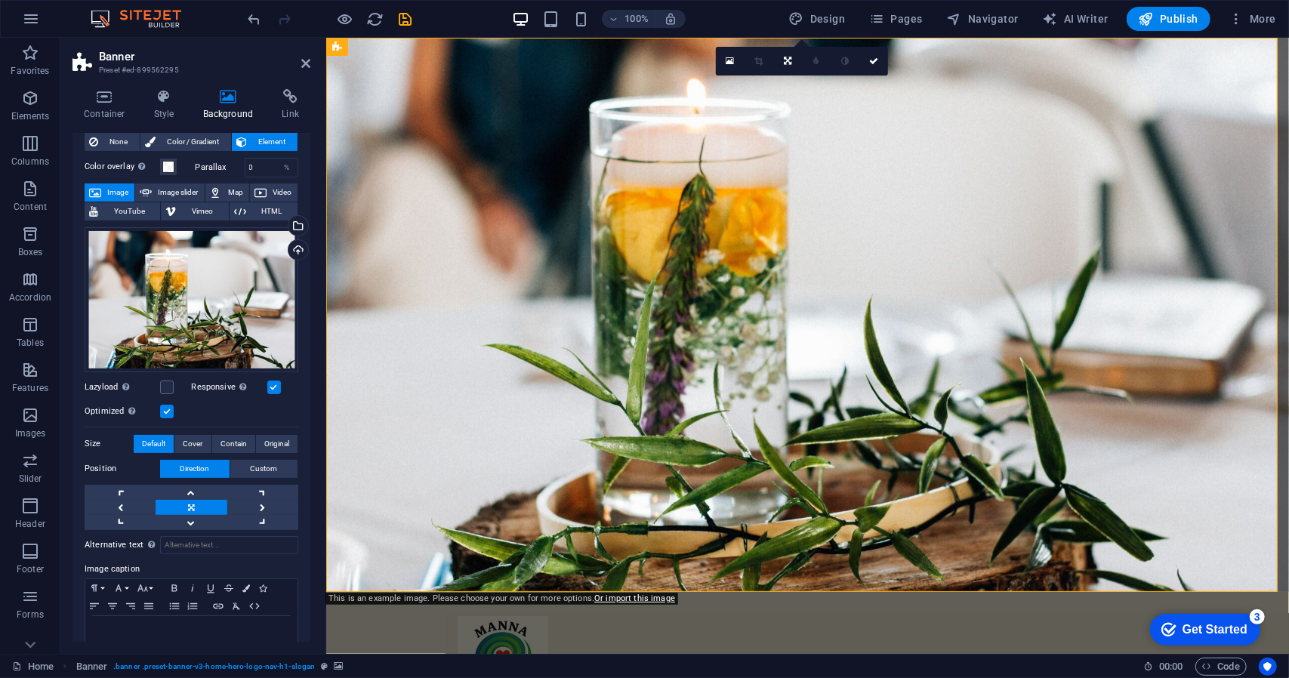
scroll to position [69, 0]
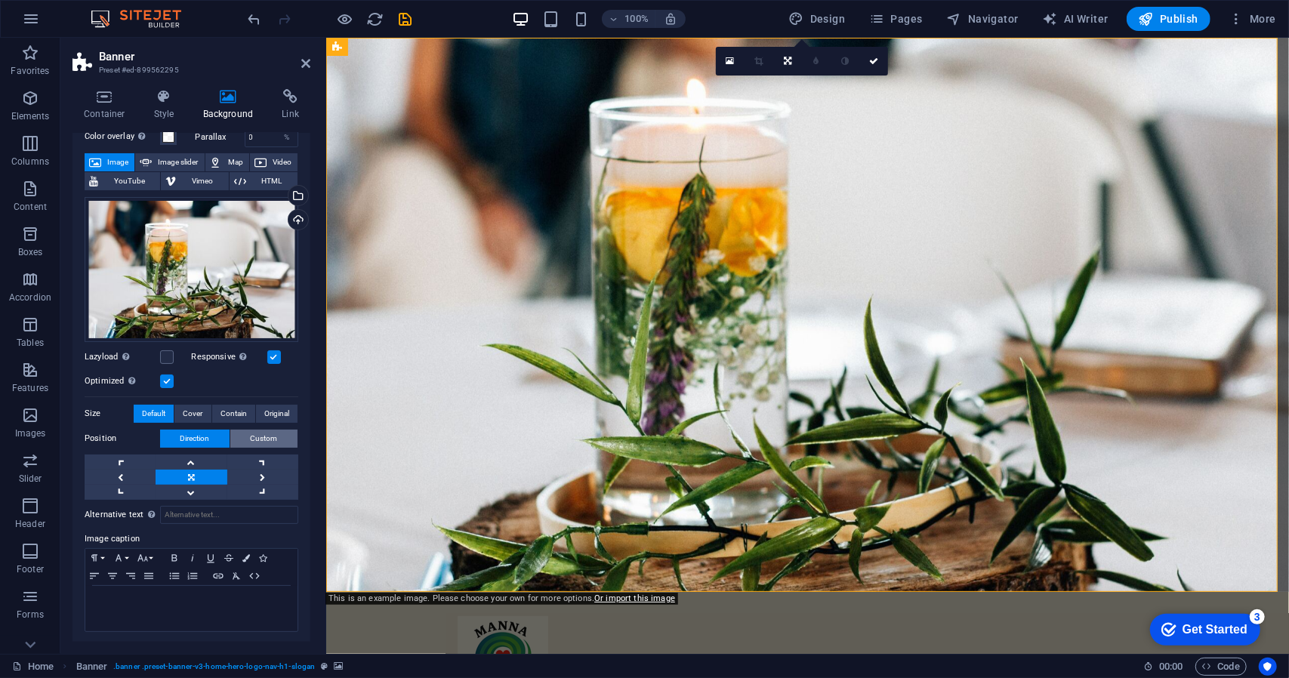
click at [254, 436] on span "Custom" at bounding box center [264, 439] width 27 height 18
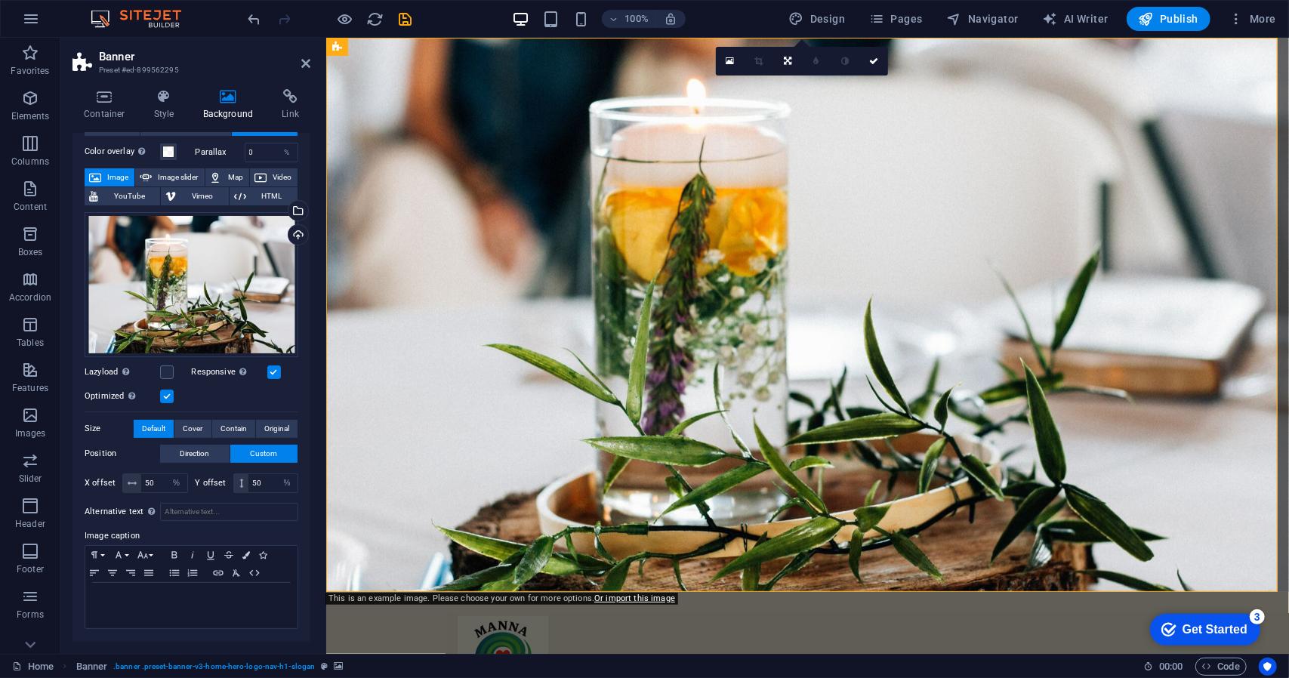
scroll to position [51, 0]
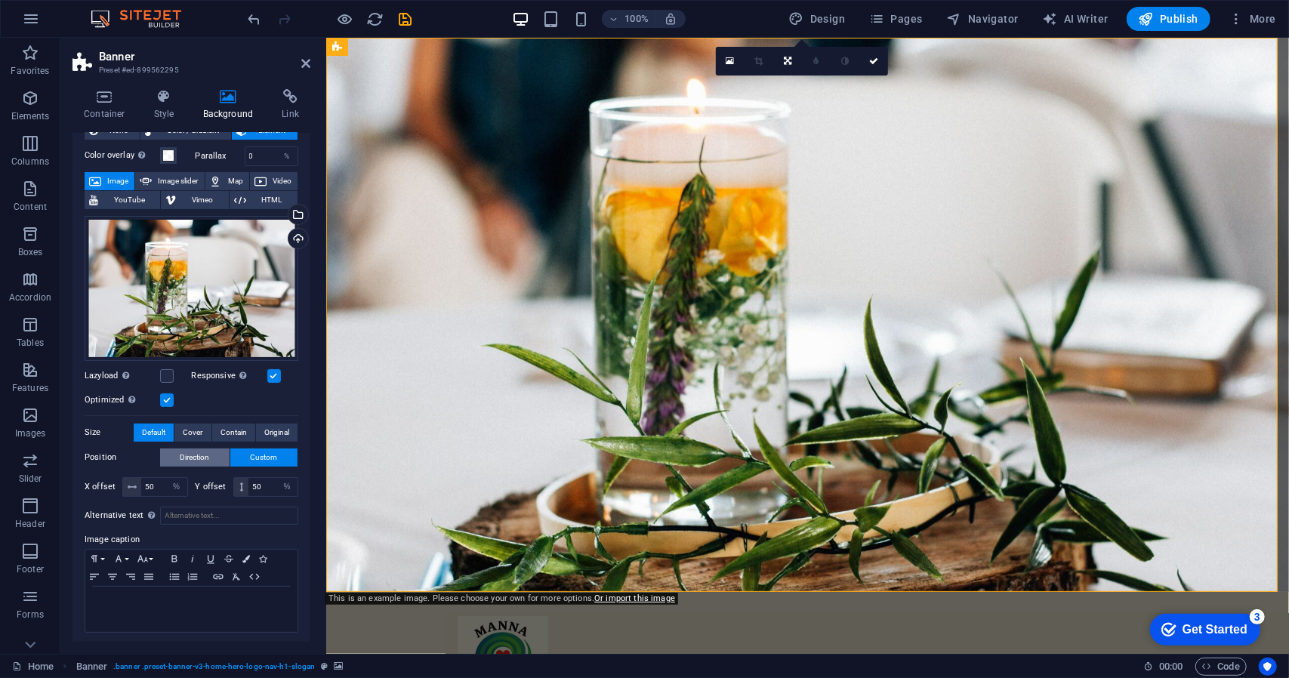
click at [202, 449] on span "Direction" at bounding box center [195, 458] width 29 height 18
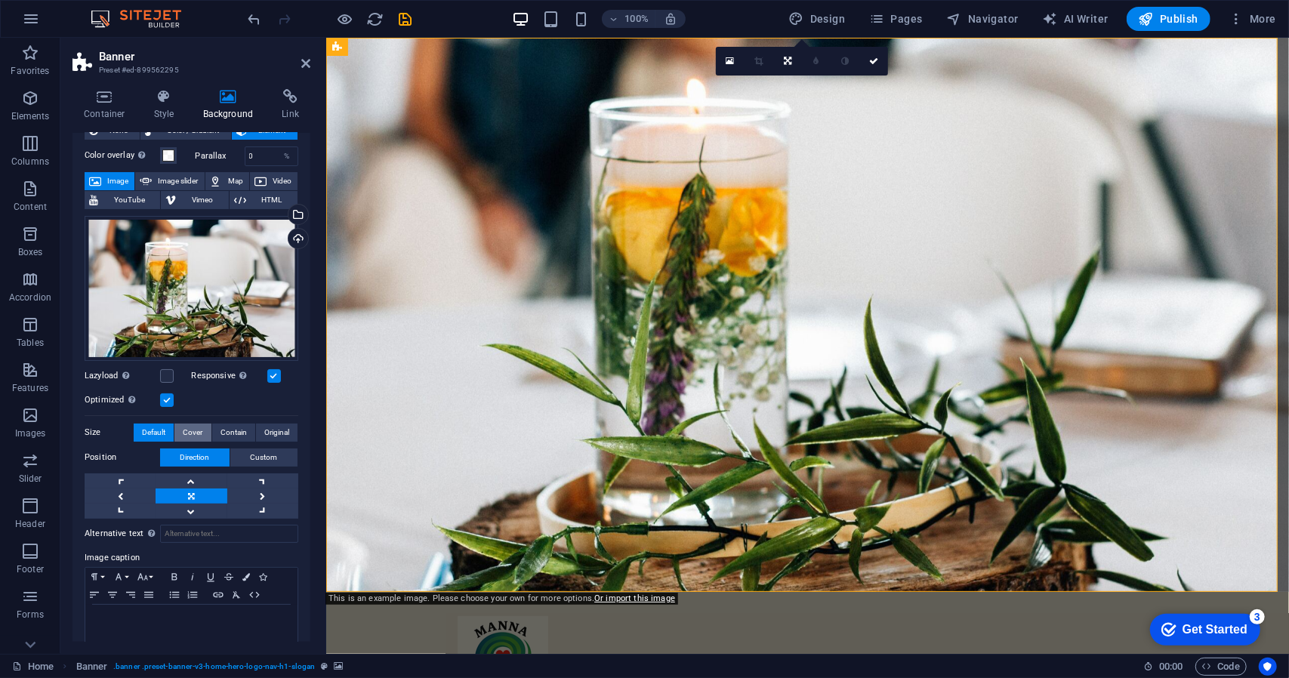
click at [202, 428] on button "Cover" at bounding box center [192, 433] width 36 height 18
click at [264, 427] on span "Original" at bounding box center [276, 433] width 25 height 18
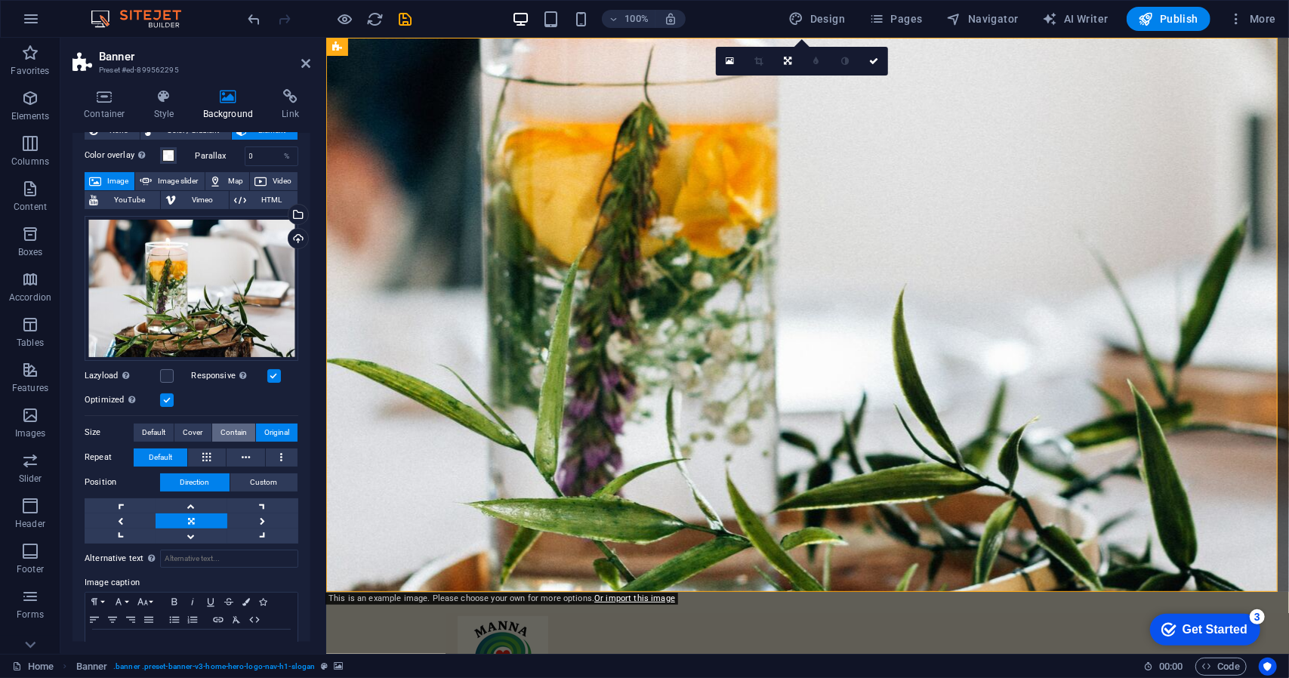
click at [240, 430] on span "Contain" at bounding box center [234, 433] width 26 height 18
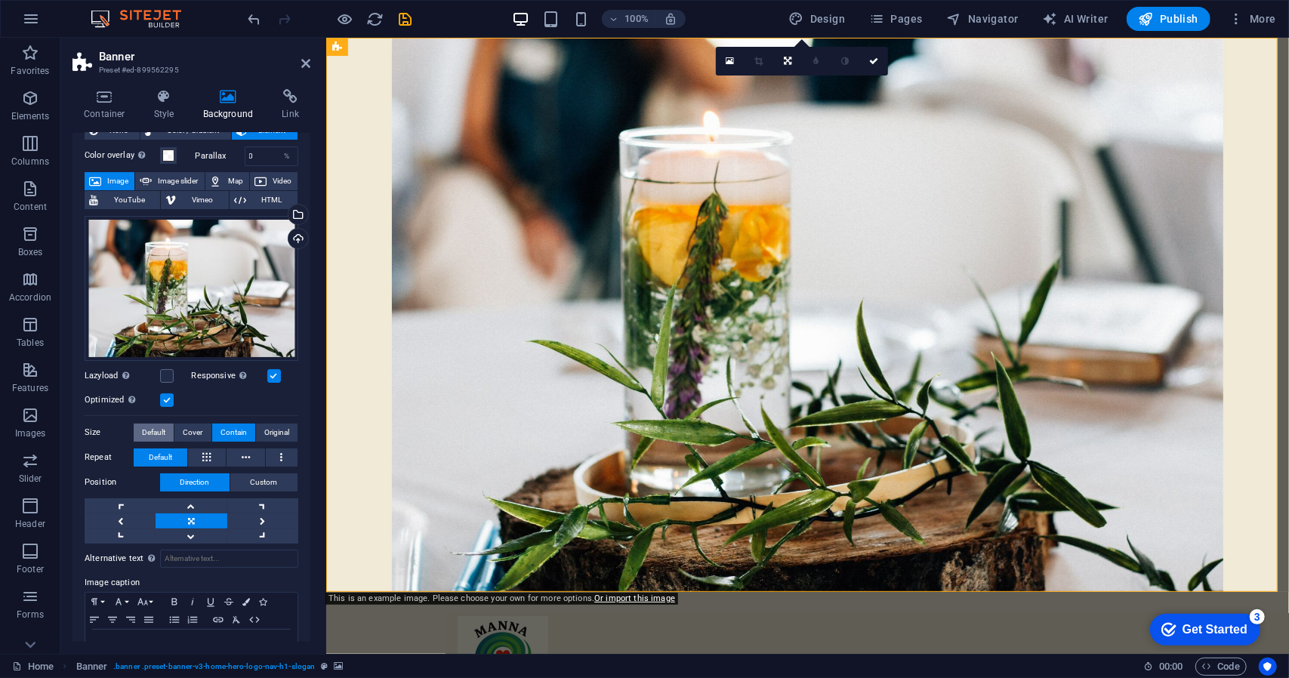
click at [162, 427] on span "Default" at bounding box center [153, 433] width 23 height 18
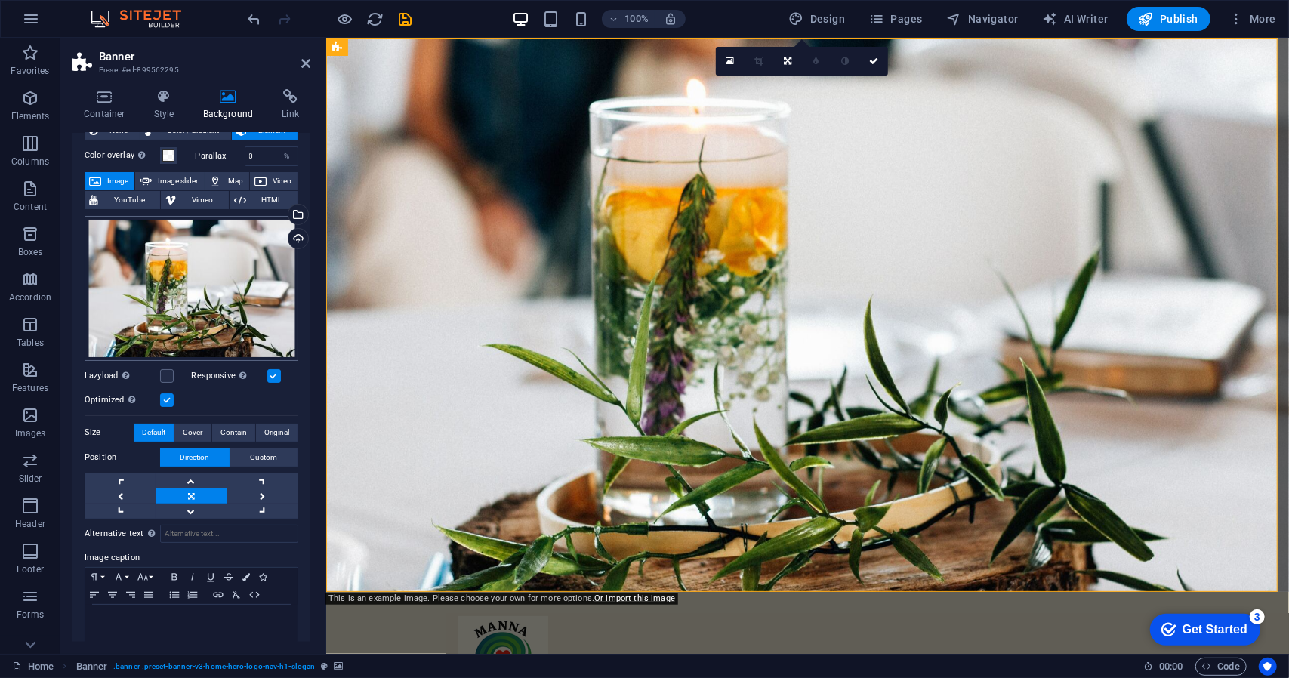
scroll to position [0, 0]
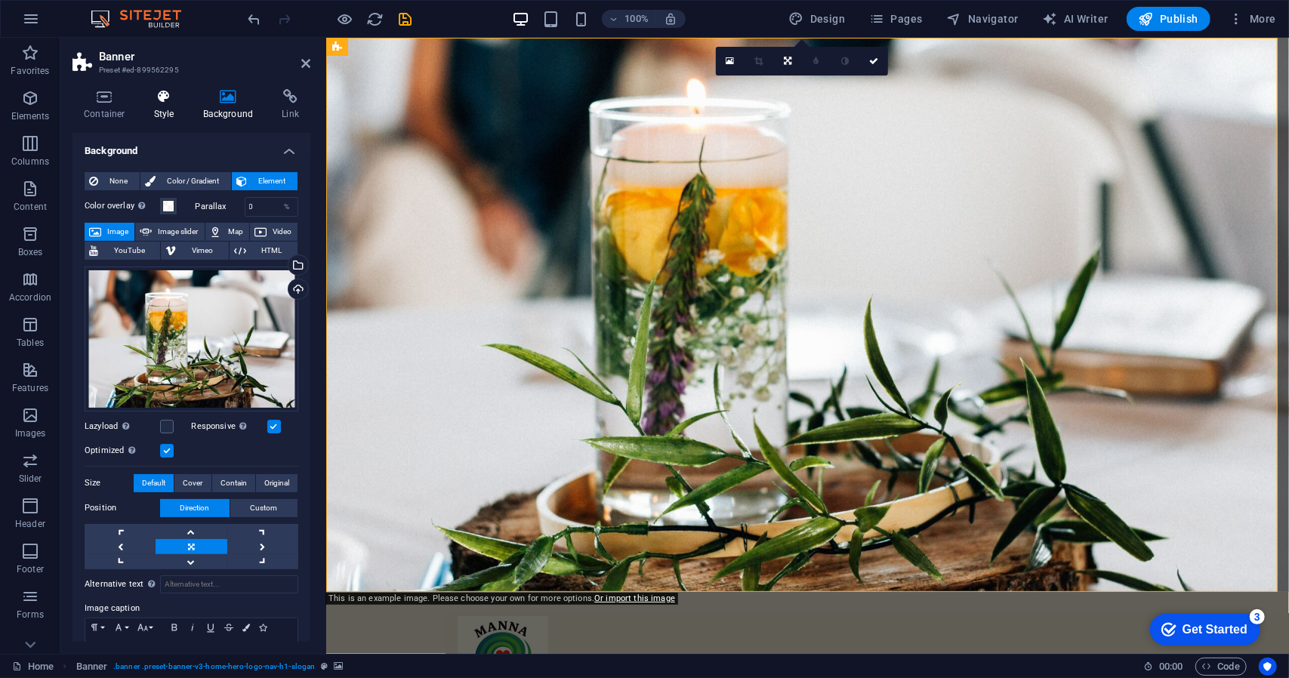
click at [175, 100] on icon at bounding box center [164, 96] width 43 height 15
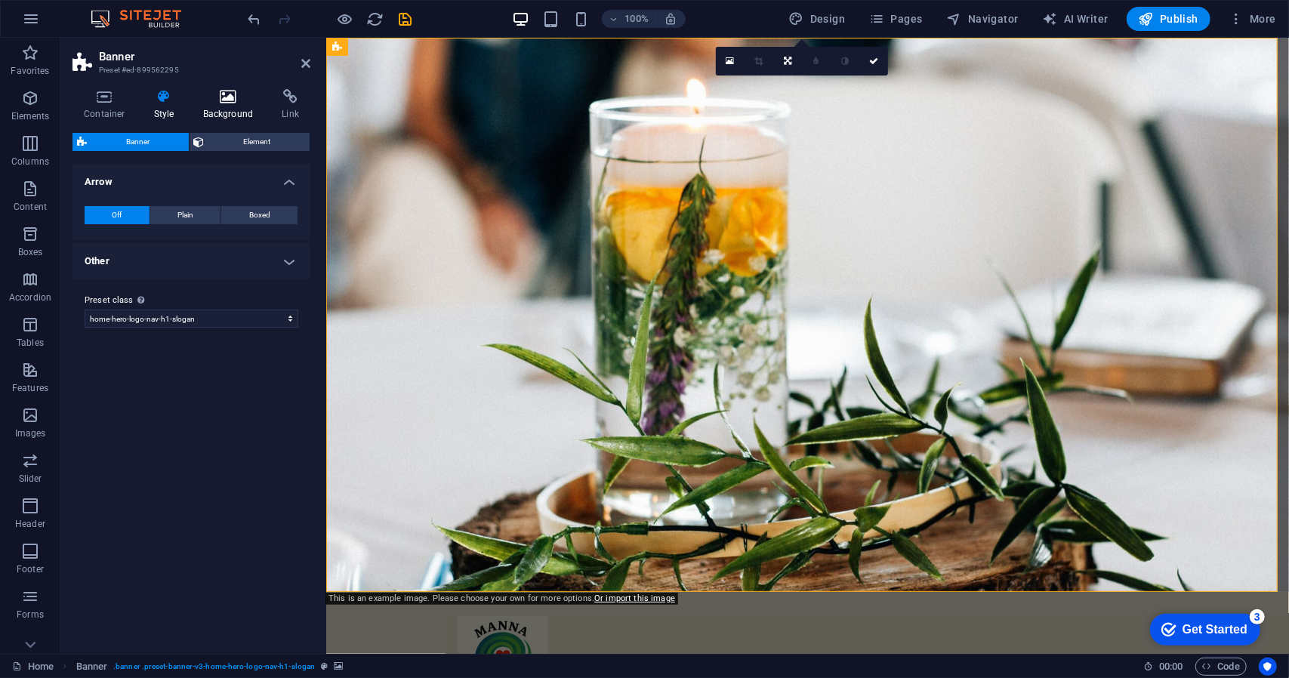
click at [233, 97] on icon at bounding box center [228, 96] width 73 height 15
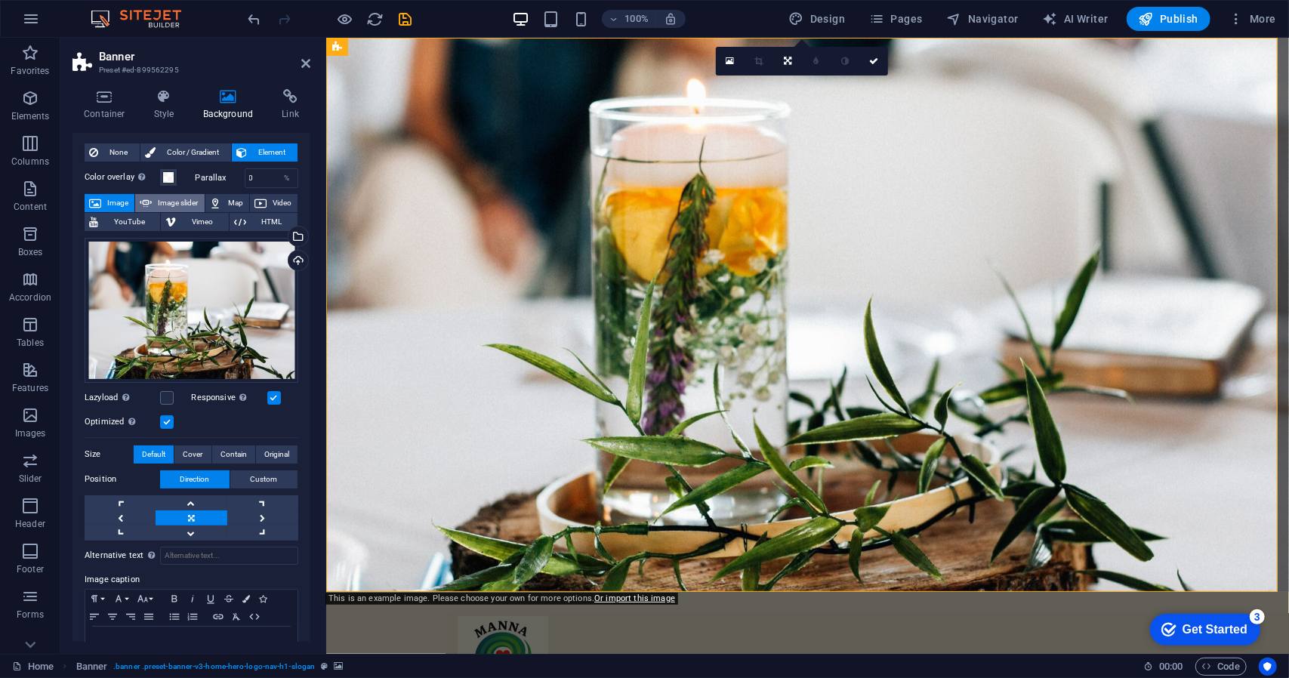
scroll to position [69, 0]
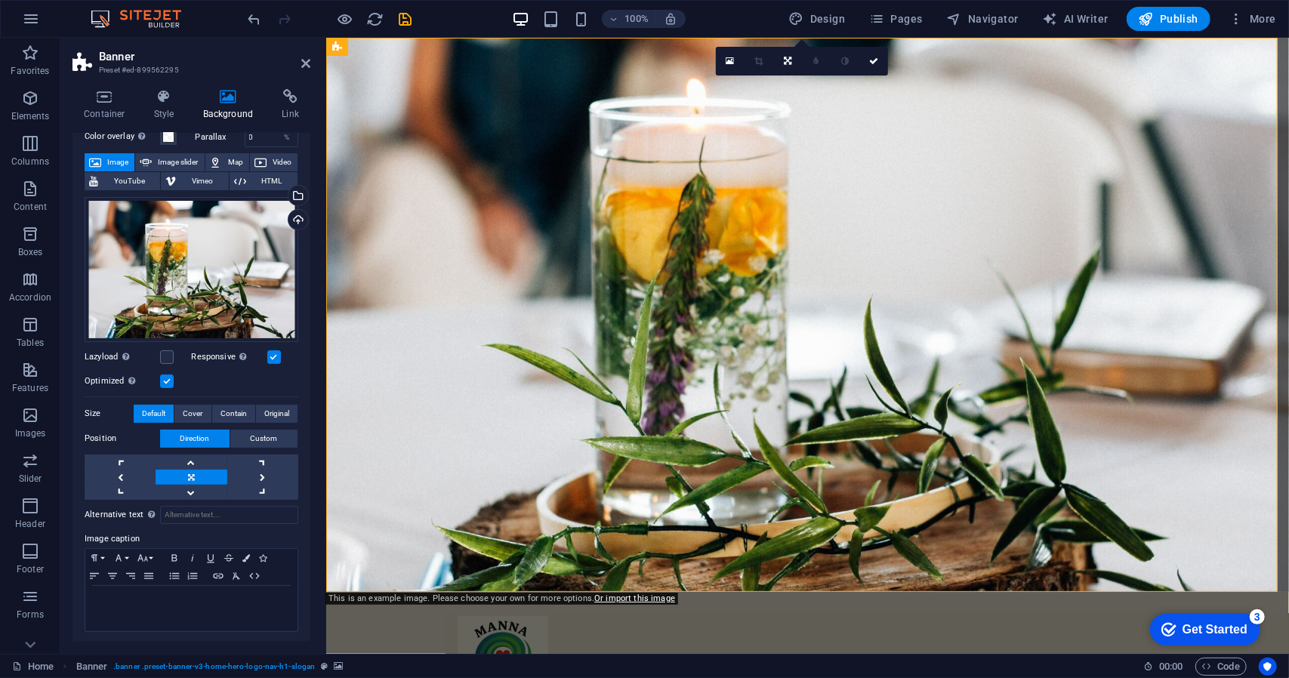
click at [168, 375] on label at bounding box center [167, 382] width 14 height 14
click at [0, 0] on input "Optimized Images are compressed to improve page speed." at bounding box center [0, 0] width 0 height 0
click at [168, 375] on label at bounding box center [167, 382] width 14 height 14
click at [0, 0] on input "Optimized Images are compressed to improve page speed." at bounding box center [0, 0] width 0 height 0
click at [168, 375] on label at bounding box center [167, 382] width 14 height 14
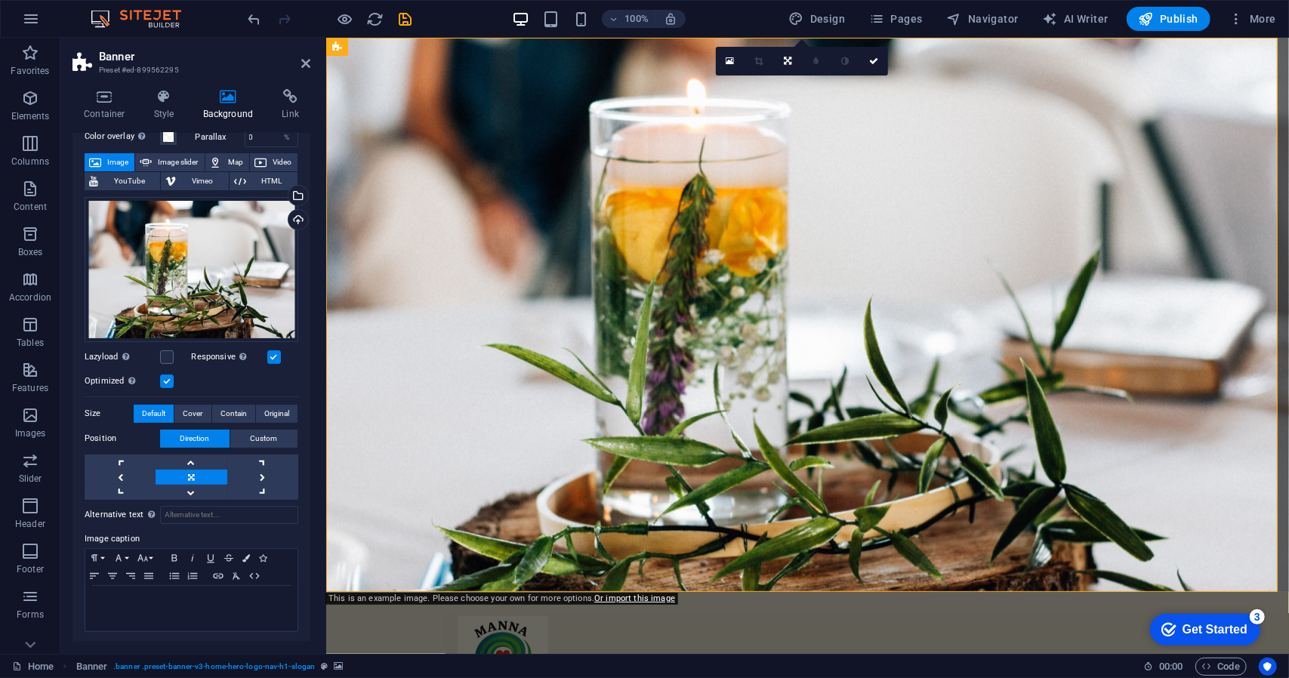
click at [0, 0] on input "Optimized Images are compressed to improve page speed." at bounding box center [0, 0] width 0 height 0
click at [171, 375] on label at bounding box center [167, 382] width 14 height 14
click at [0, 0] on input "Optimized Images are compressed to improve page speed." at bounding box center [0, 0] width 0 height 0
click at [172, 135] on span at bounding box center [168, 137] width 12 height 12
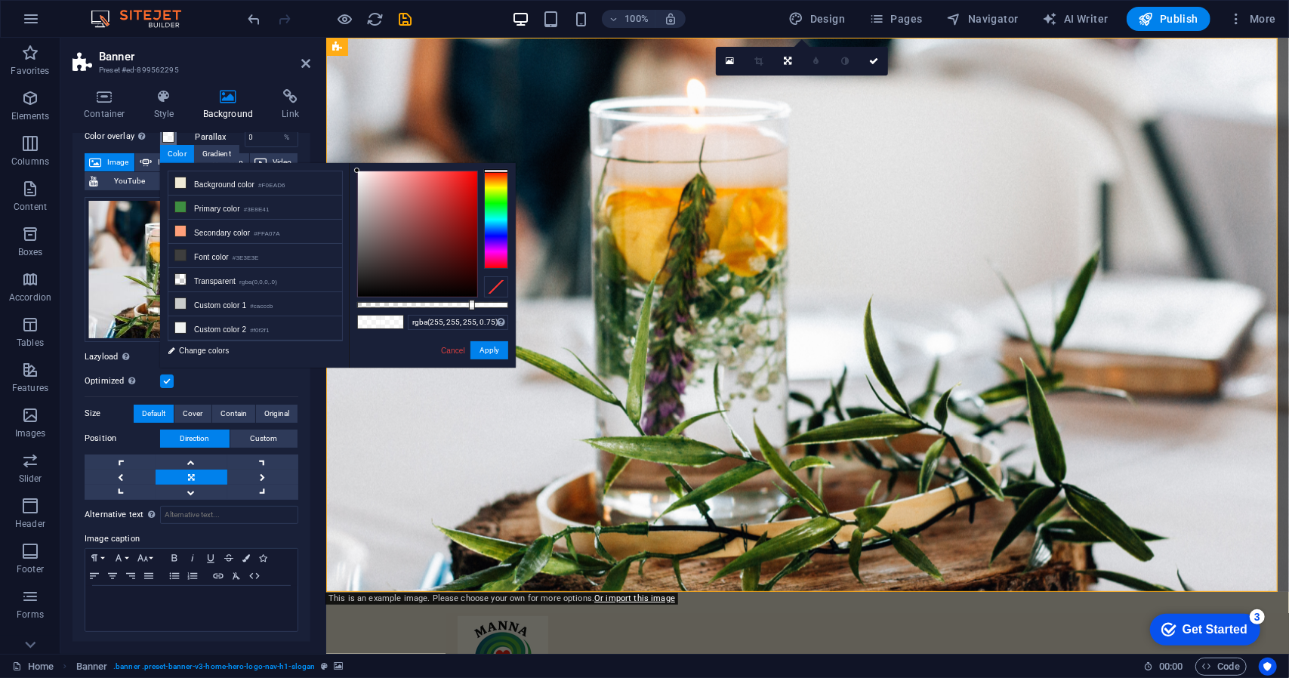
click at [172, 135] on span at bounding box center [168, 137] width 12 height 12
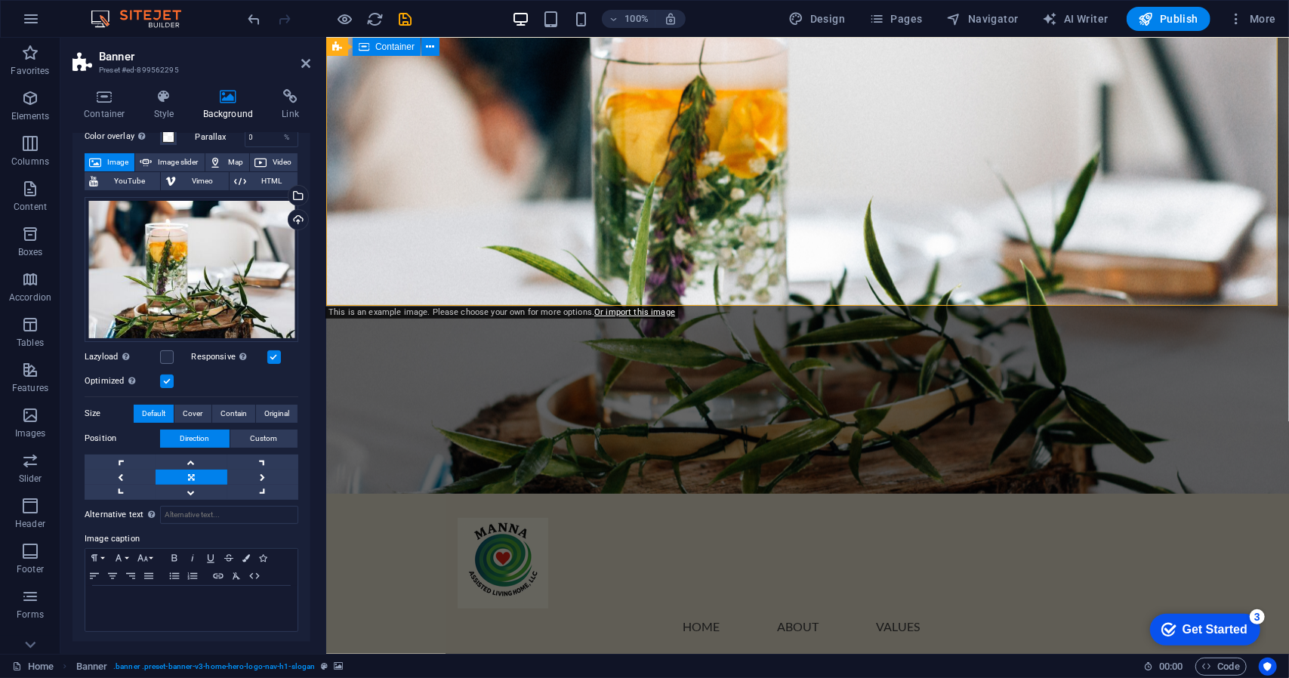
scroll to position [0, 0]
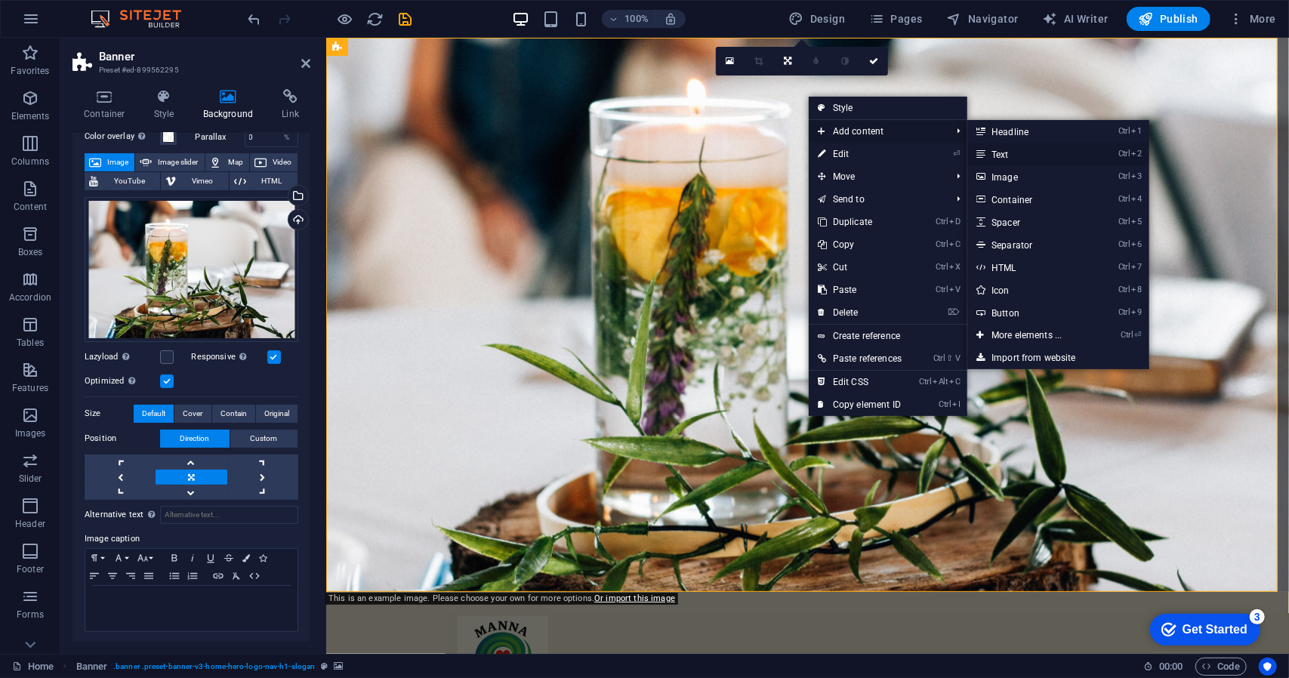
click at [1009, 157] on link "Ctrl 2 Text" at bounding box center [1030, 154] width 125 height 23
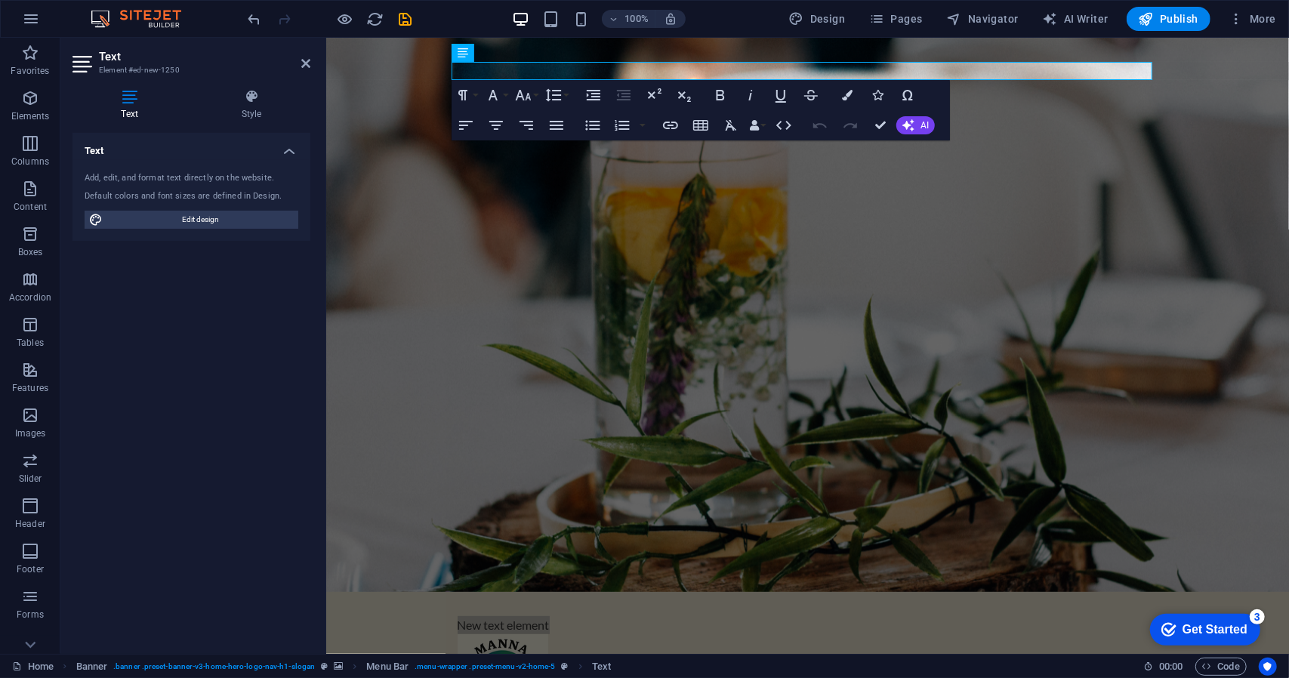
drag, startPoint x: 675, startPoint y: 32, endPoint x: 482, endPoint y: 55, distance: 194.7
drag, startPoint x: 807, startPoint y: 92, endPoint x: 779, endPoint y: 71, distance: 35.7
drag, startPoint x: 453, startPoint y: 34, endPoint x: 263, endPoint y: 13, distance: 191.5
click at [263, 13] on div at bounding box center [329, 19] width 169 height 24
click at [261, 14] on icon "undo" at bounding box center [254, 19] width 17 height 17
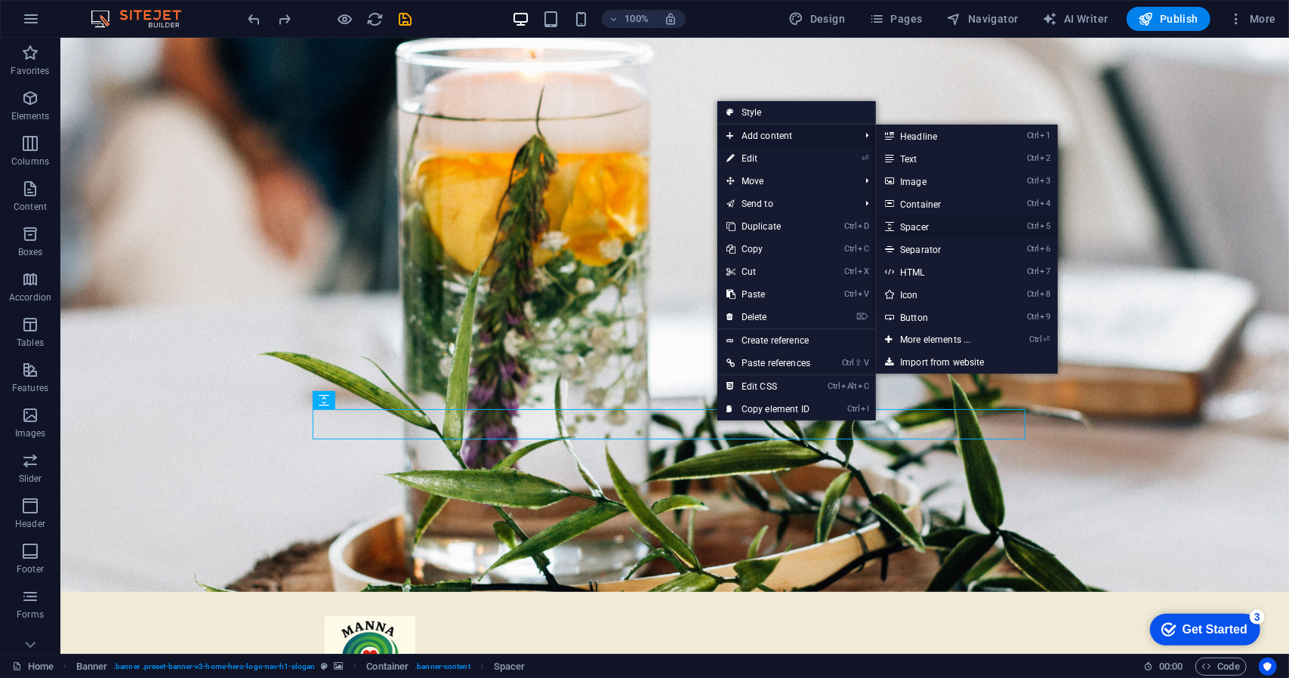
click at [926, 227] on link "Ctrl 5 Spacer" at bounding box center [938, 226] width 125 height 23
select select "px"
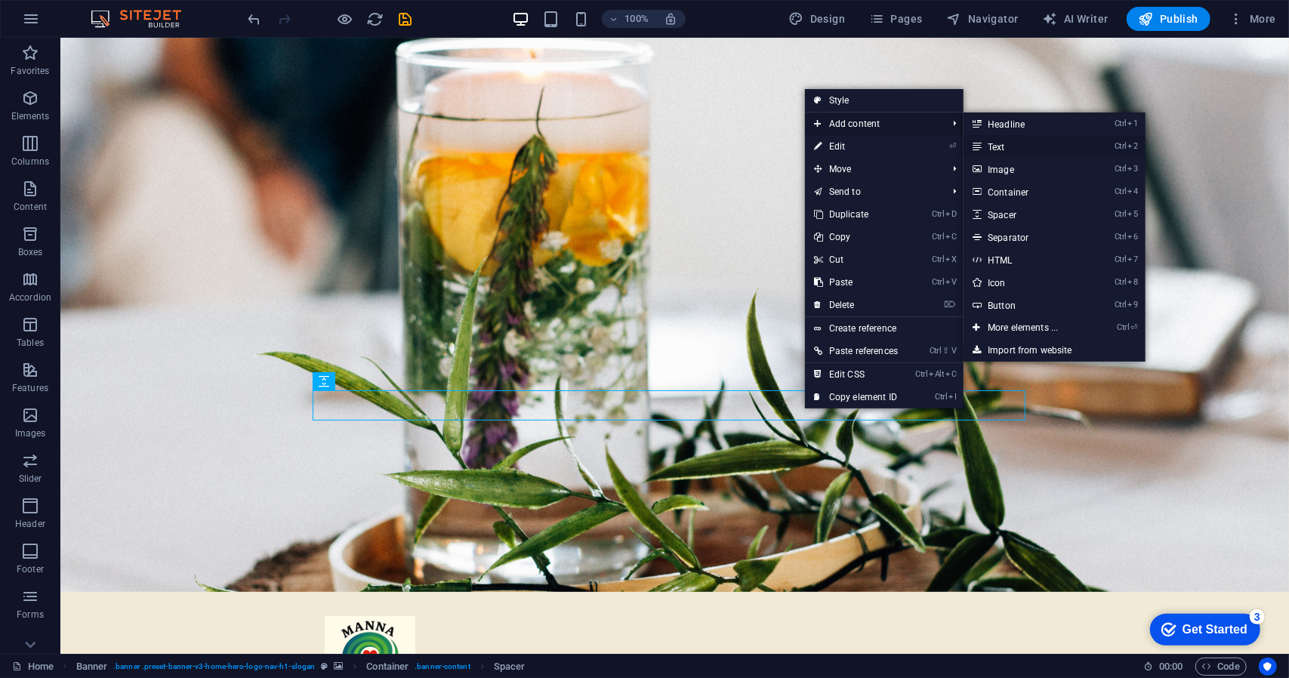
click at [994, 149] on link "Ctrl 2 Text" at bounding box center [1026, 146] width 125 height 23
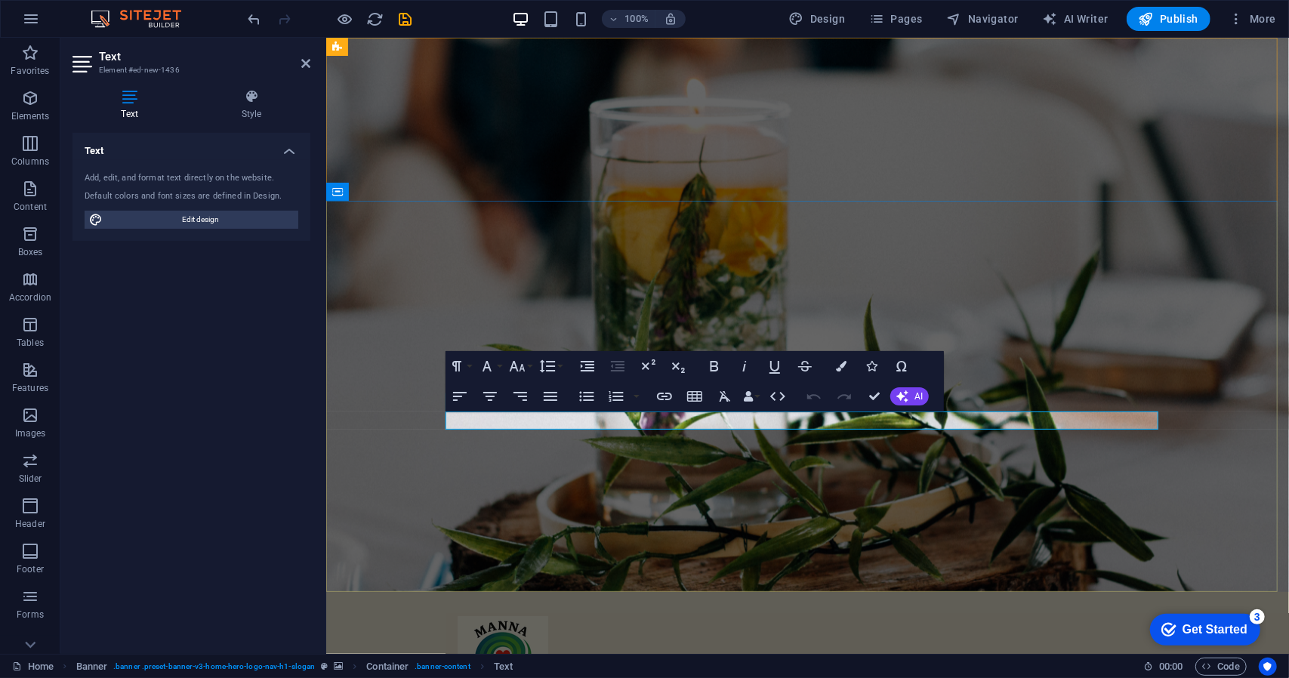
click at [496, 401] on icon "button" at bounding box center [490, 396] width 18 height 18
drag, startPoint x: 856, startPoint y: 419, endPoint x: 752, endPoint y: 420, distance: 104.2
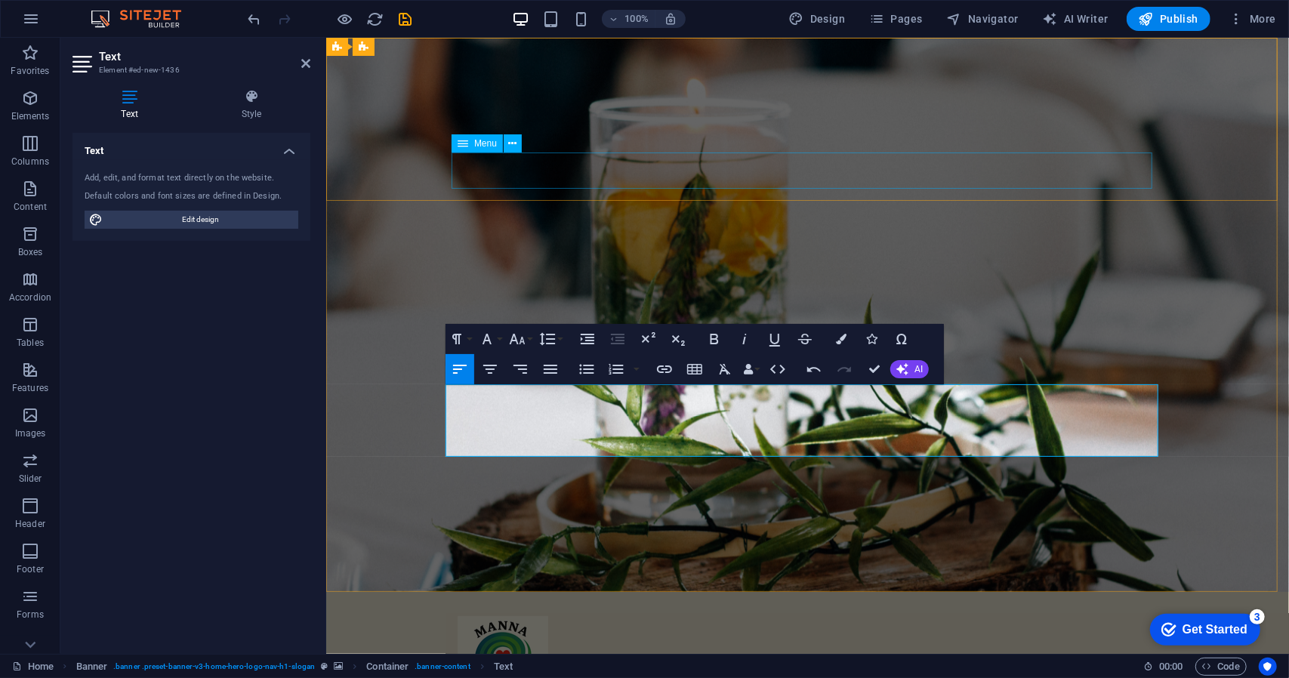
scroll to position [313, 0]
drag, startPoint x: 560, startPoint y: 433, endPoint x: 442, endPoint y: 395, distance: 123.7
click at [711, 330] on icon "button" at bounding box center [714, 339] width 18 height 18
click at [529, 339] on button "Font Size" at bounding box center [520, 339] width 29 height 30
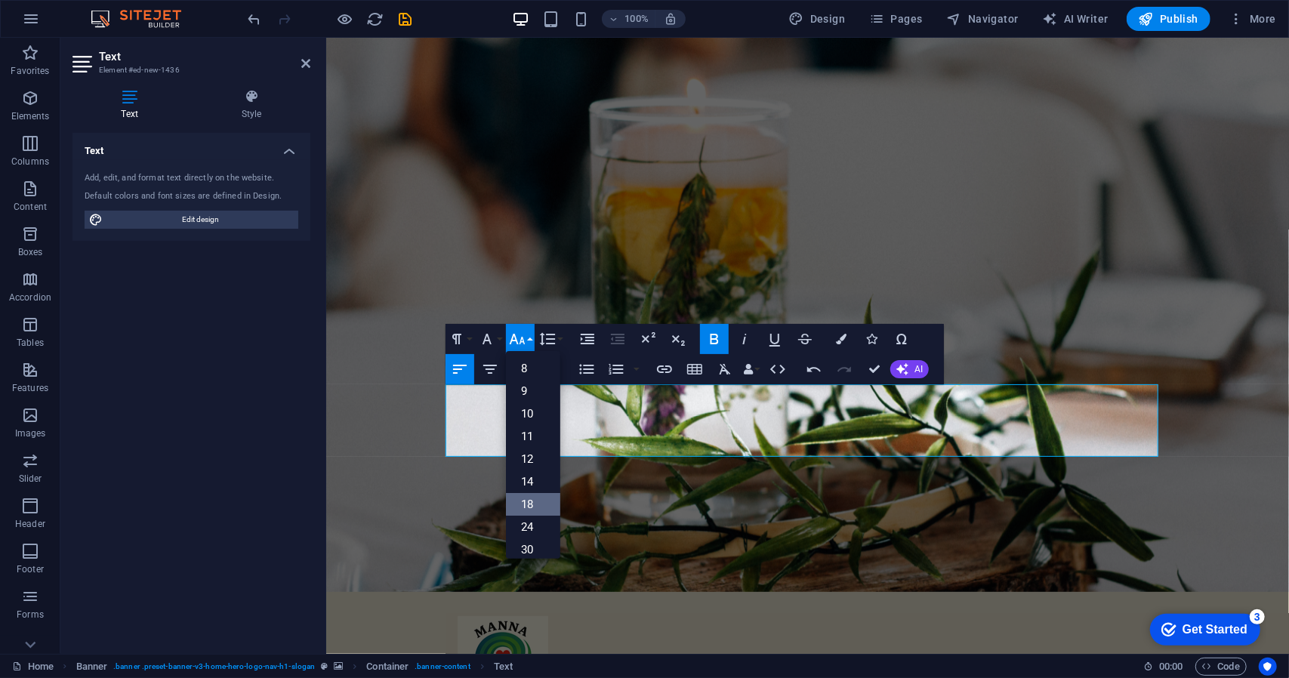
click at [529, 498] on link "18" at bounding box center [533, 504] width 54 height 23
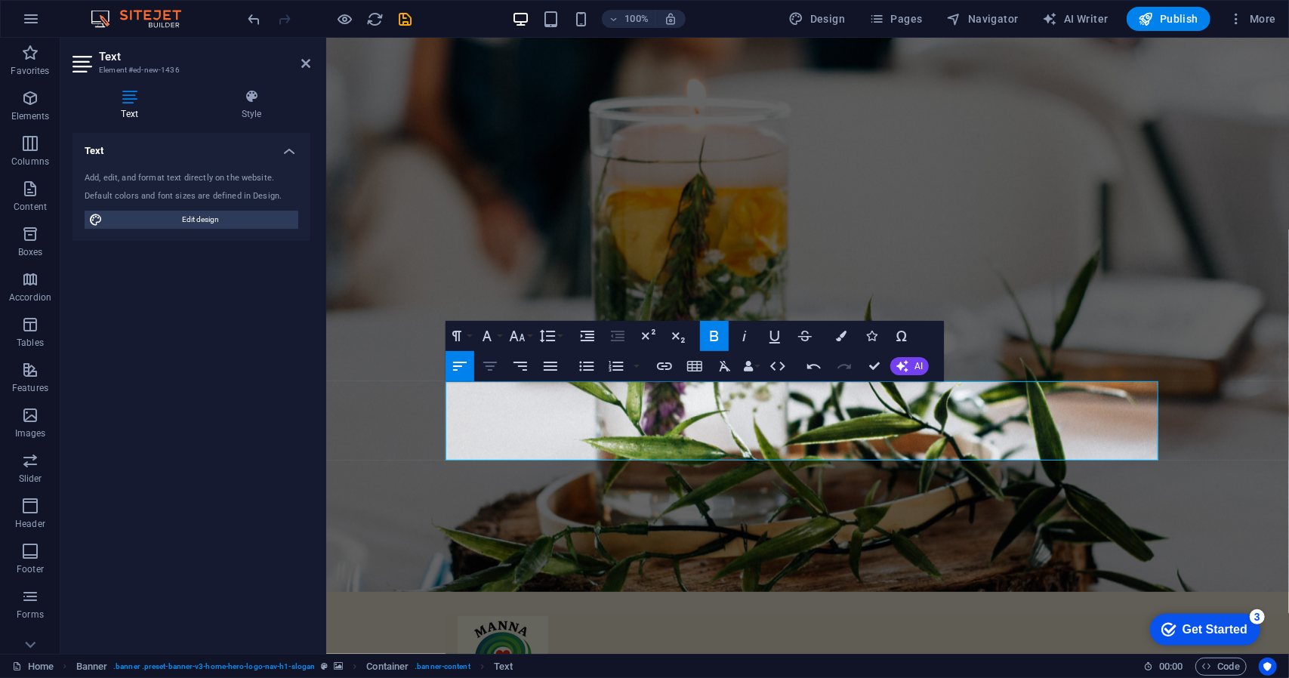
click at [495, 372] on icon "button" at bounding box center [490, 366] width 18 height 18
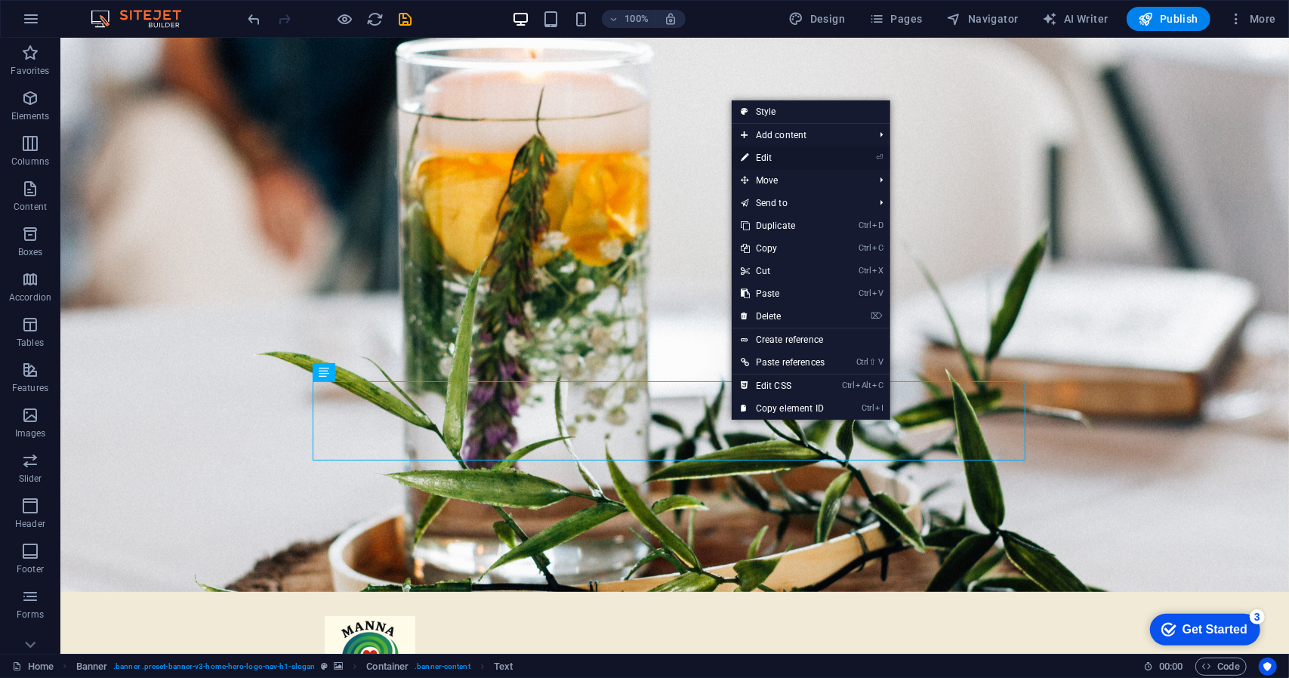
click at [782, 159] on link "⏎ Edit" at bounding box center [783, 158] width 102 height 23
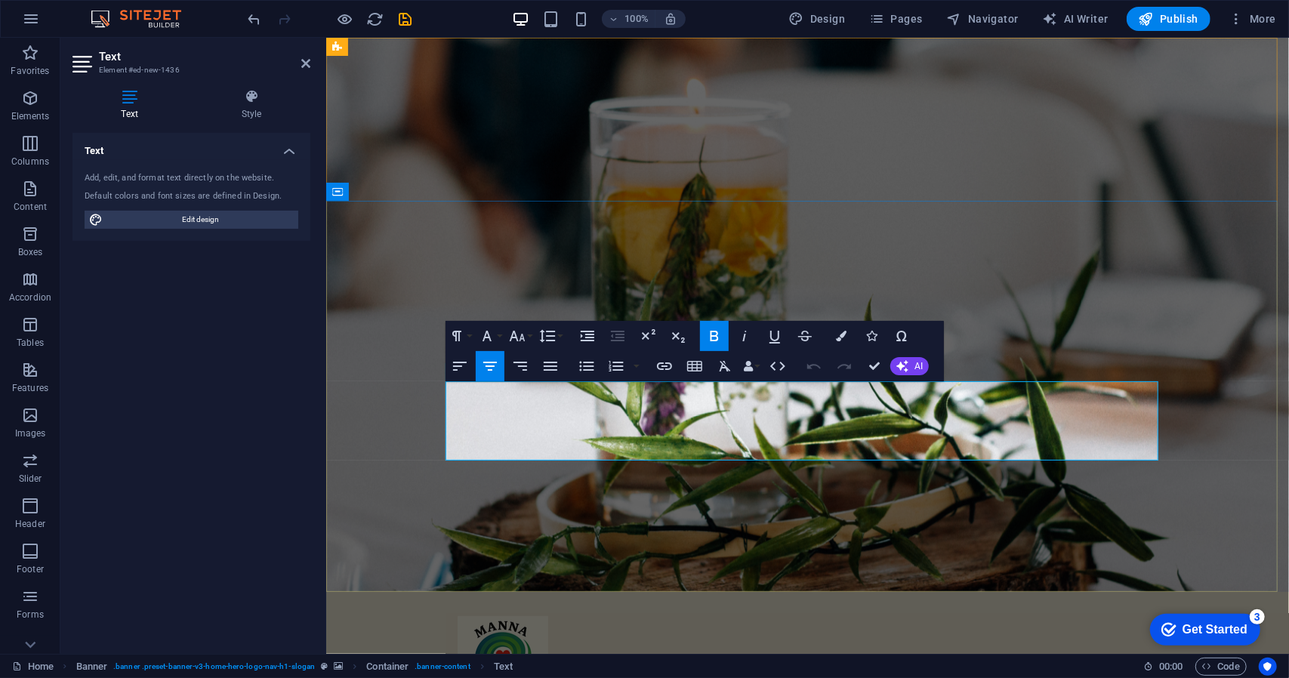
drag, startPoint x: 883, startPoint y: 430, endPoint x: 682, endPoint y: 395, distance: 203.9
click at [533, 339] on button "Font Size" at bounding box center [520, 336] width 29 height 30
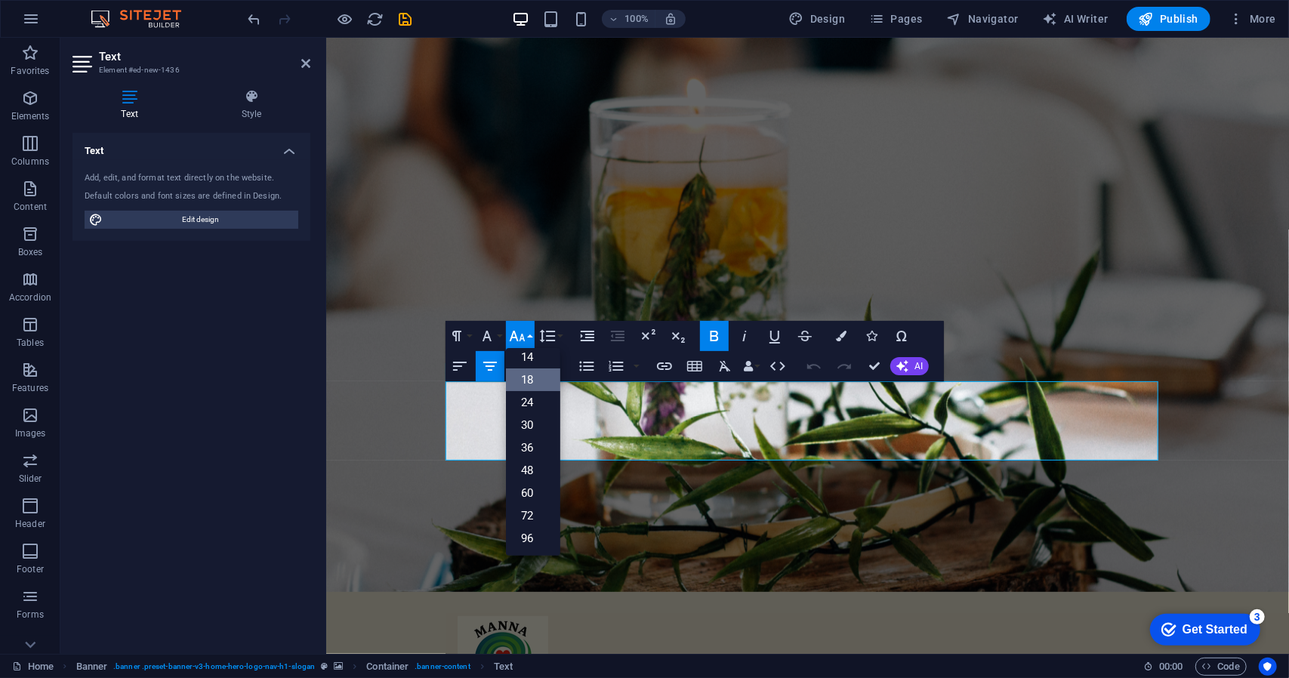
scroll to position [121, 0]
click at [535, 381] on link "18" at bounding box center [533, 380] width 54 height 23
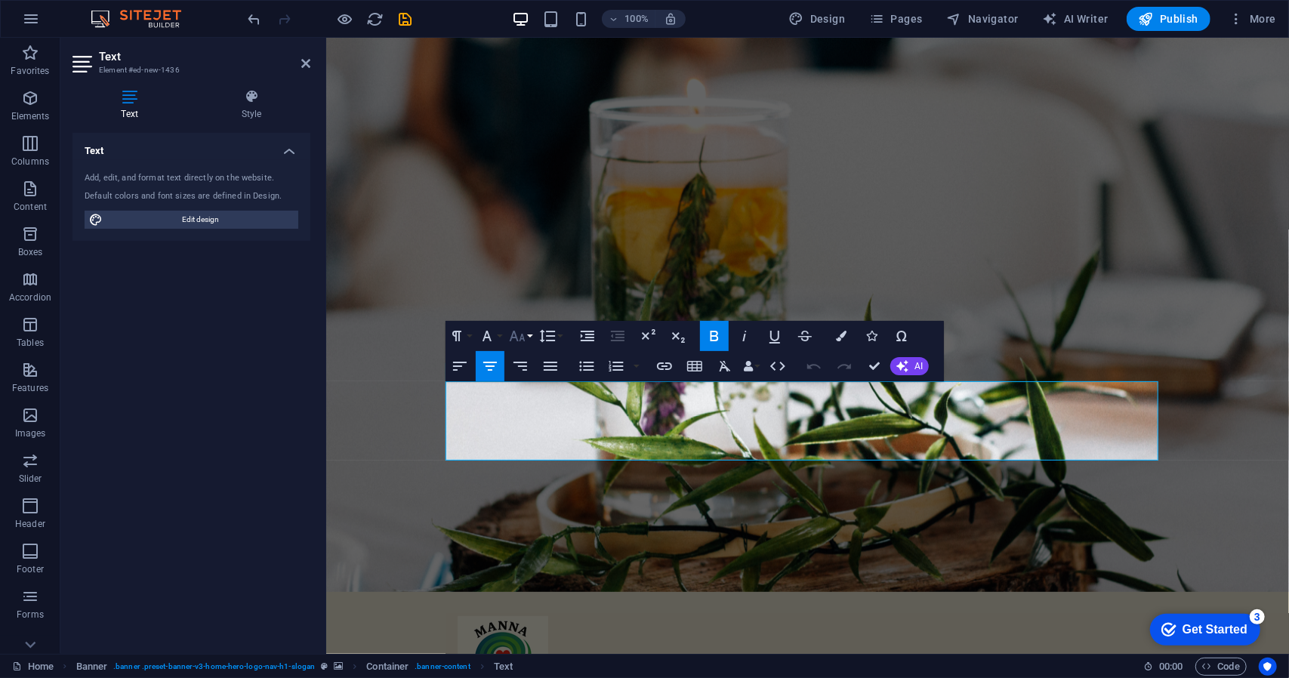
click at [527, 338] on button "Font Size" at bounding box center [520, 336] width 29 height 30
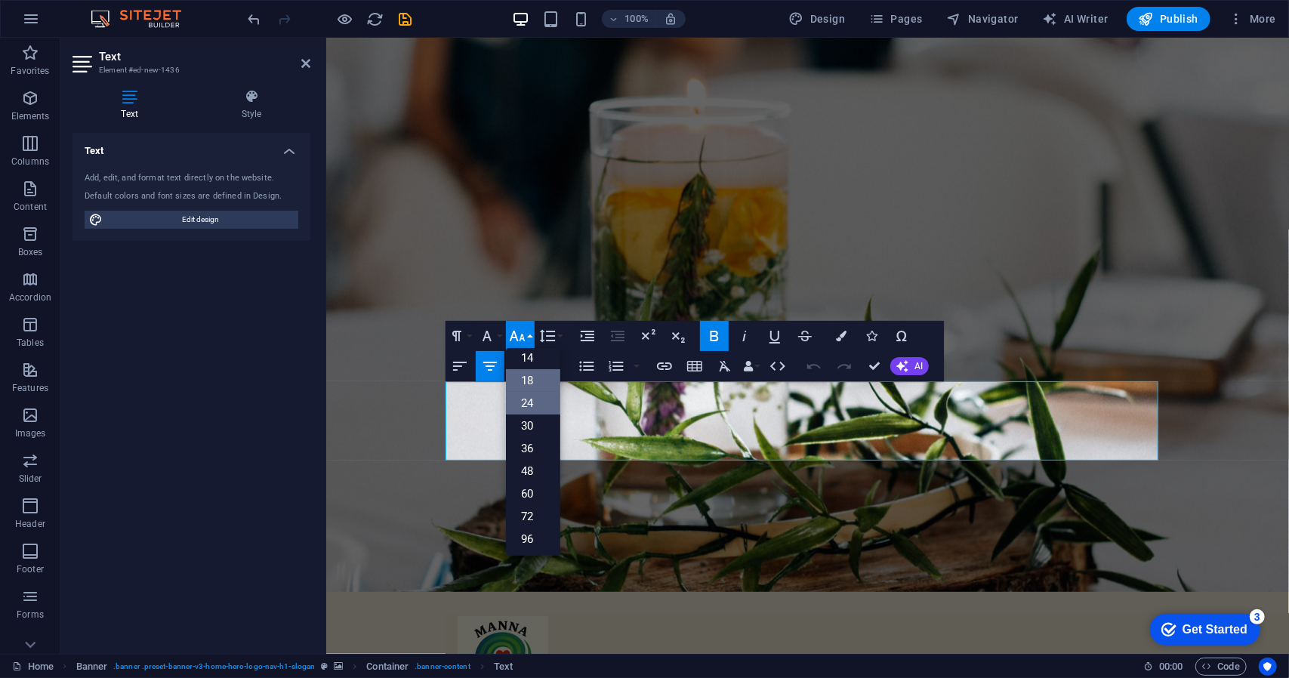
click at [539, 396] on link "24" at bounding box center [533, 403] width 54 height 23
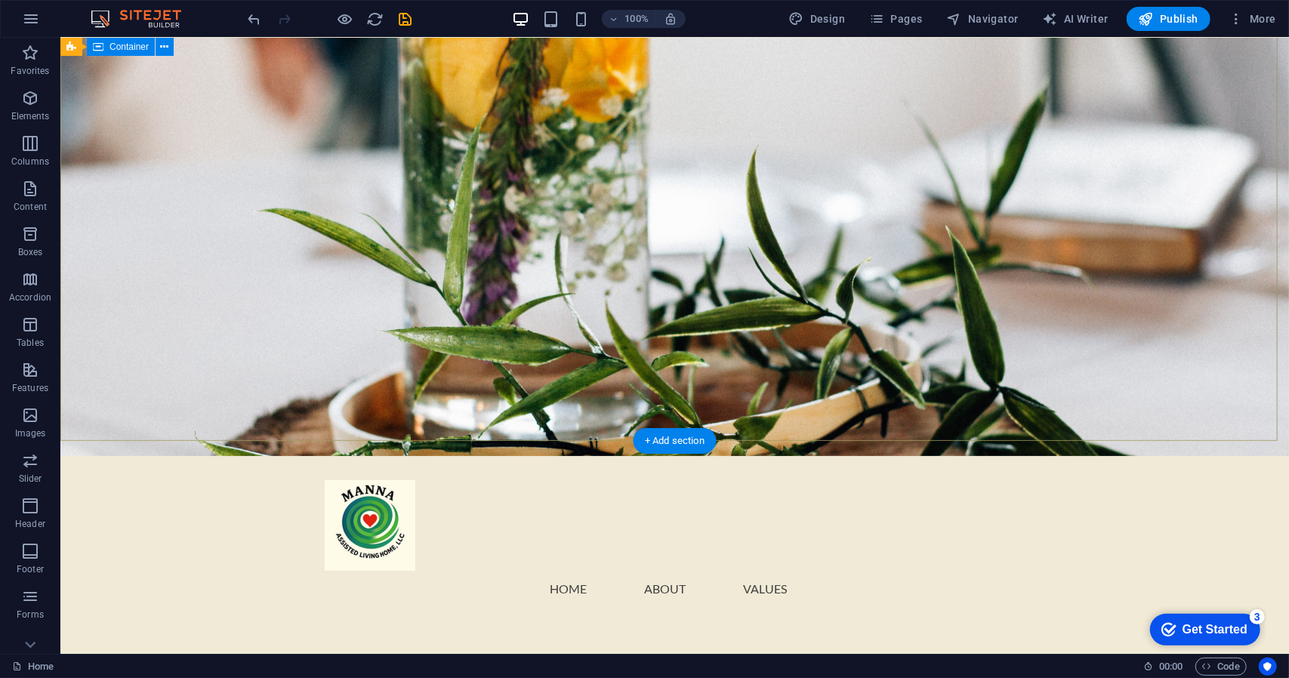
scroll to position [0, 0]
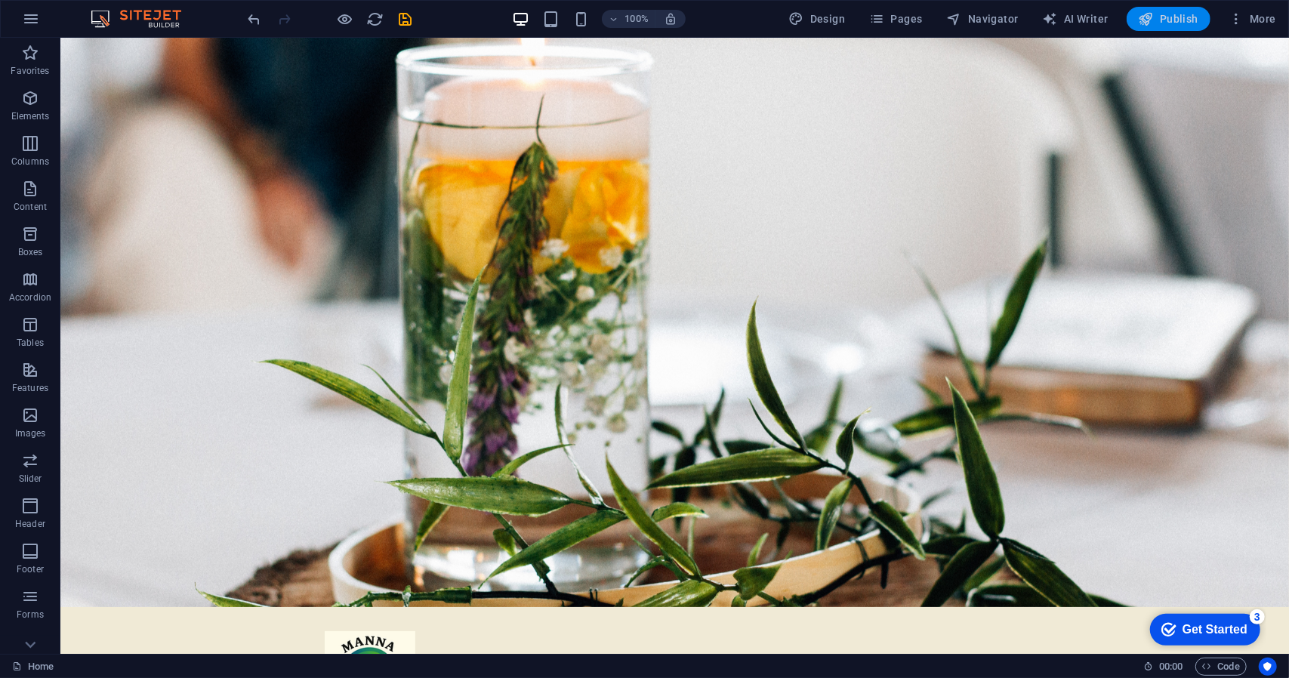
click at [1171, 22] on span "Publish" at bounding box center [1169, 18] width 60 height 15
